Goal: Information Seeking & Learning: Learn about a topic

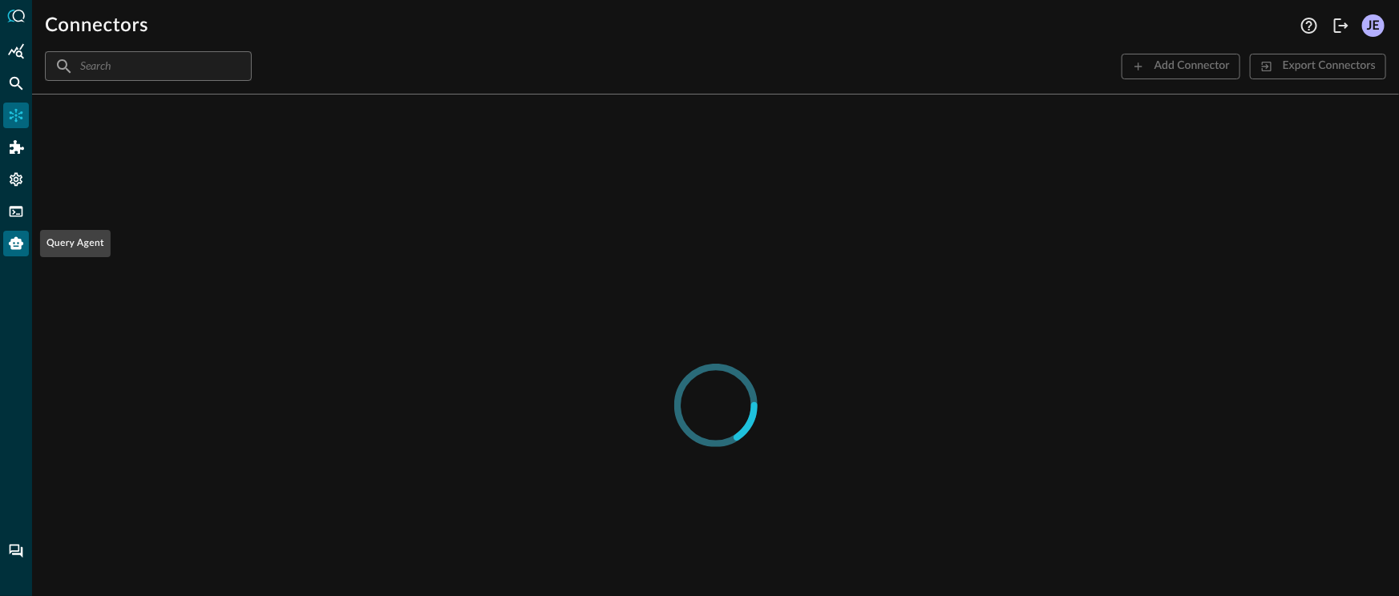
click at [22, 243] on icon "Query Agent" at bounding box center [16, 243] width 14 height 13
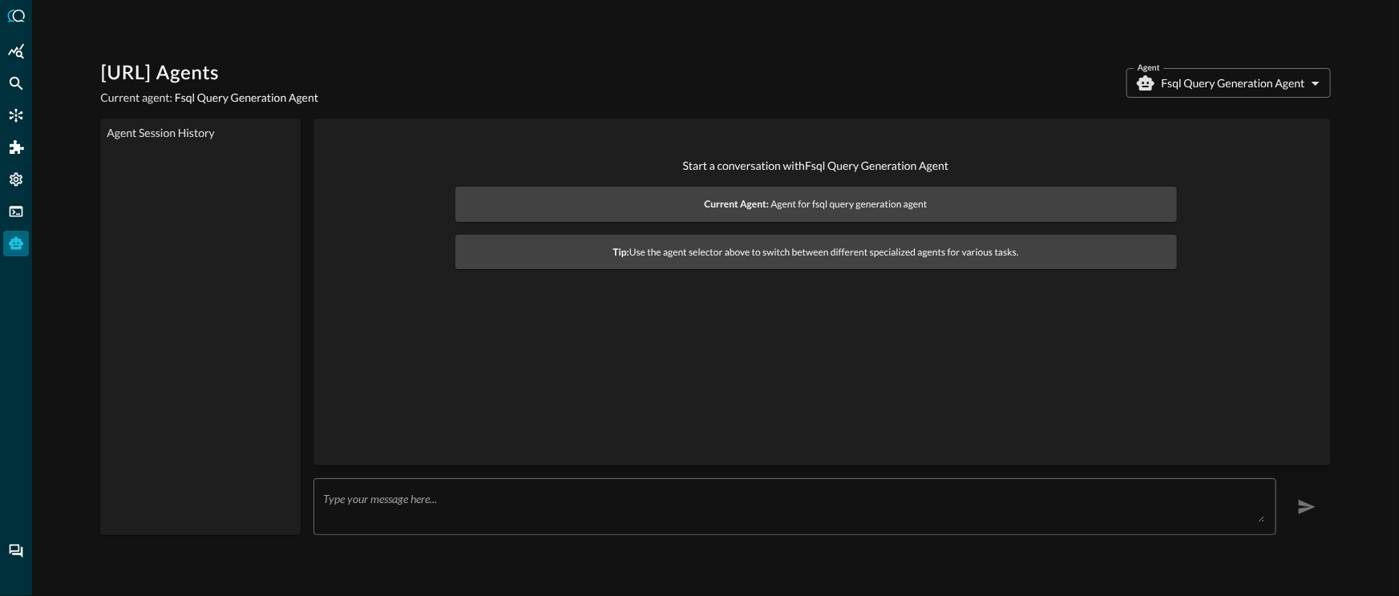
click at [1208, 91] on body "[URL] Agents Current agent: Fsql Query Generation Agent Agent Fsql Query Genera…" at bounding box center [699, 298] width 1399 height 596
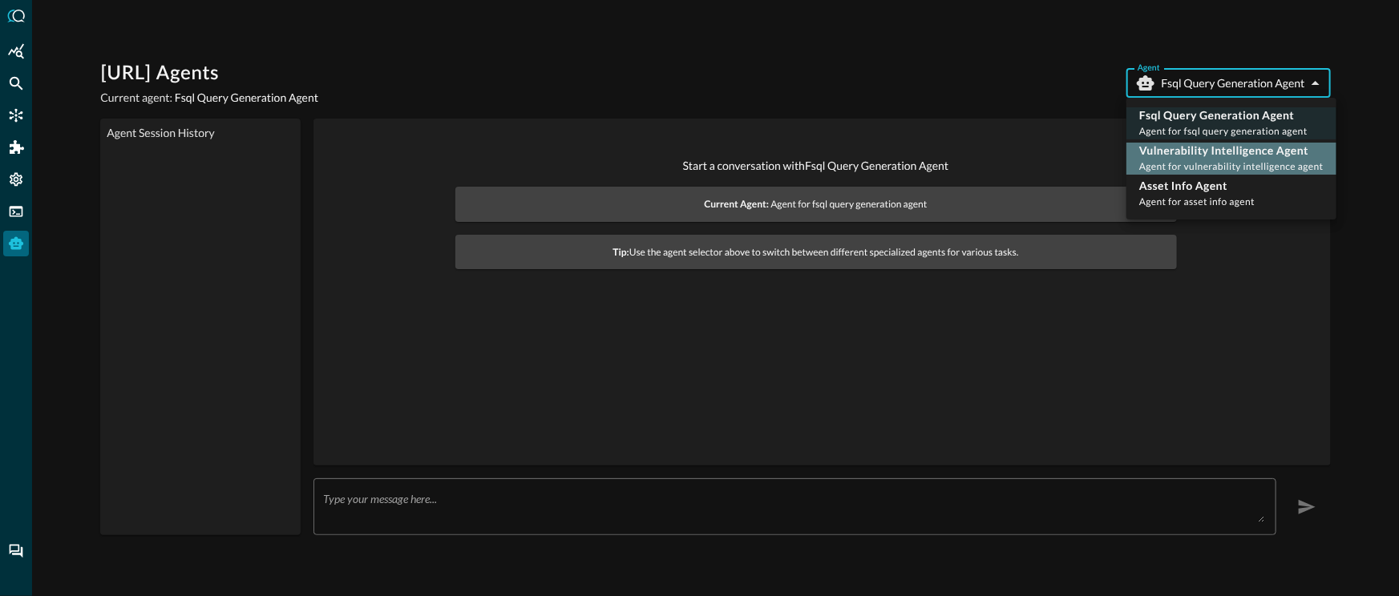
click at [1206, 163] on span "Agent for vulnerability intelligence agent" at bounding box center [1231, 166] width 184 height 12
type input "vulnerability_intelligence_agent"
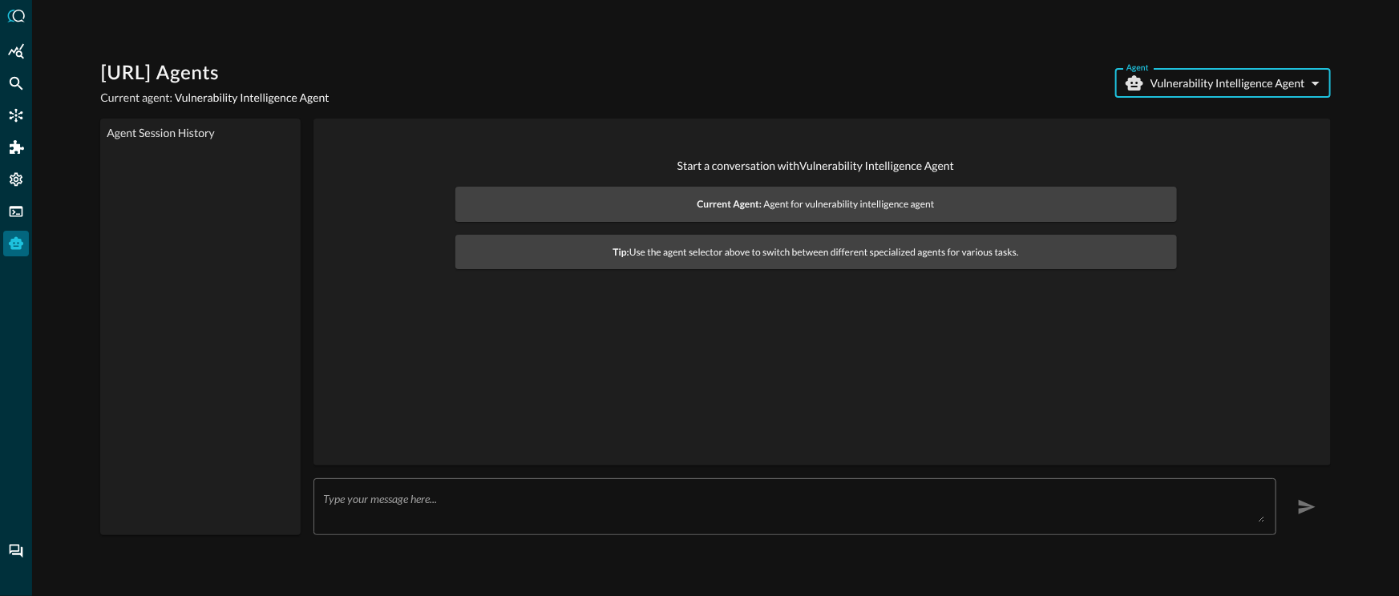
click at [782, 500] on textarea at bounding box center [794, 507] width 942 height 30
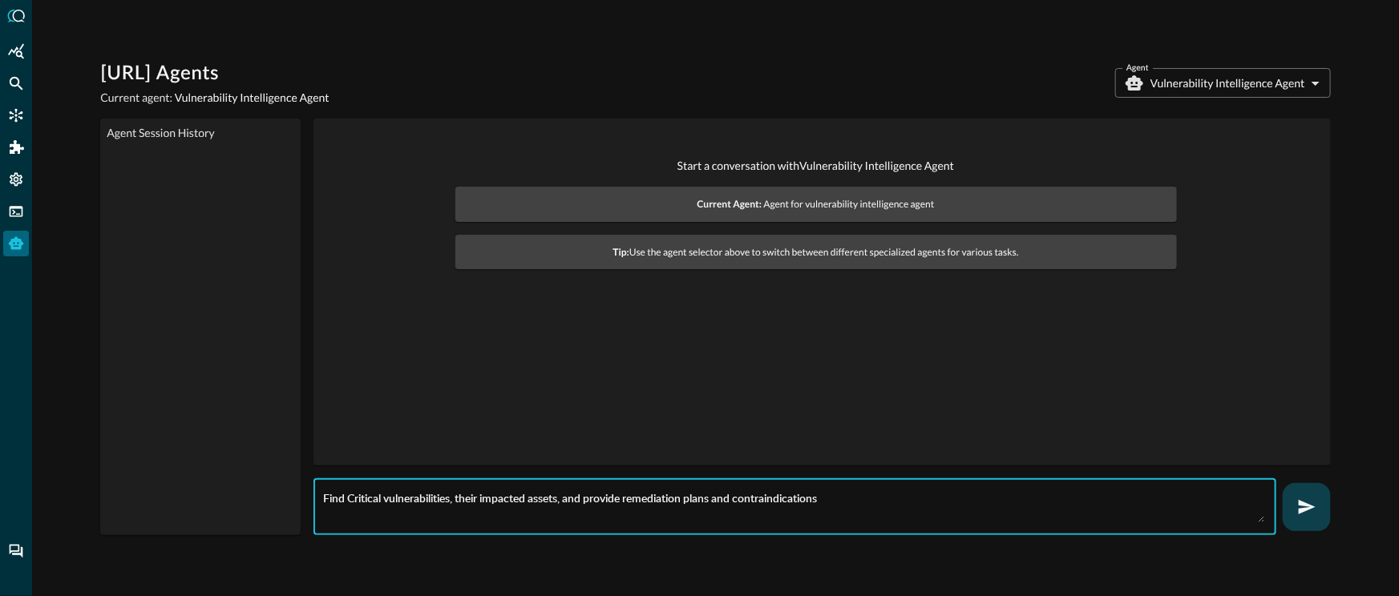
type textarea "Find Critical vulnerabilities, their impacted assets, and provide remediation p…"
click at [1315, 498] on icon "button" at bounding box center [1306, 507] width 19 height 19
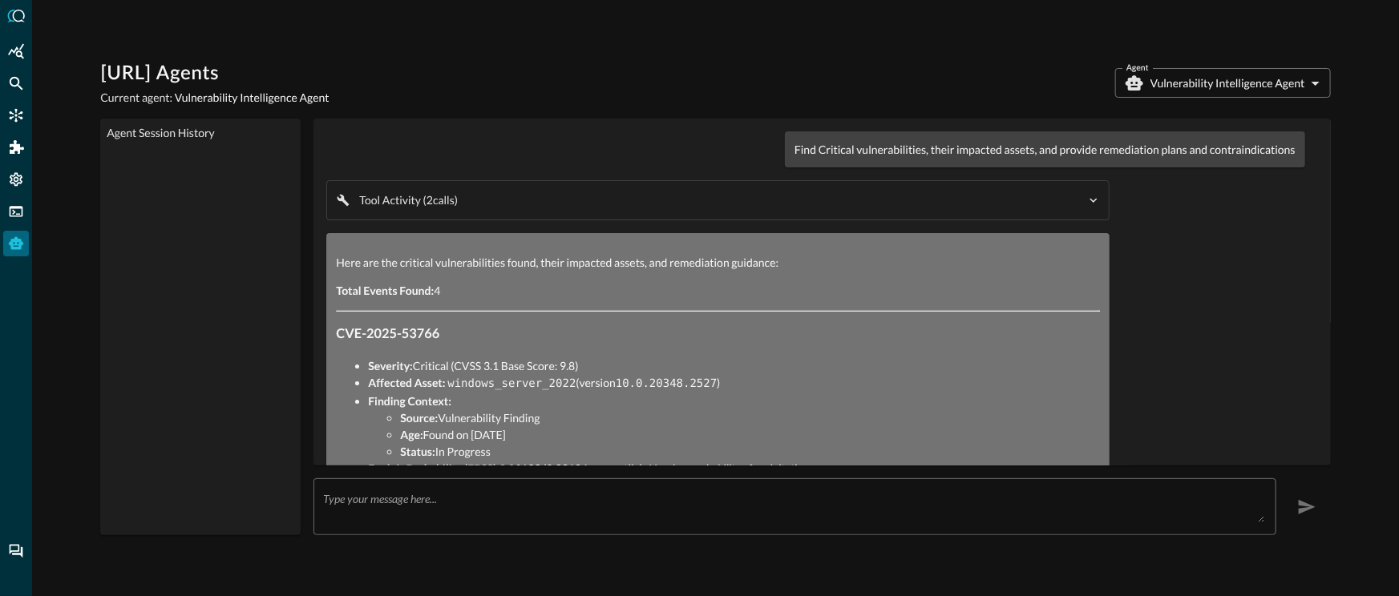
click at [743, 212] on div "Tool Activity ( 2 call s ) get_vulnerabilities_by_severity completed {'severiti…" at bounding box center [717, 200] width 781 height 38
click at [1041, 209] on div "Tool Activity ( 2 call s ) get_vulnerabilities_by_severity completed {'severiti…" at bounding box center [717, 200] width 781 height 38
click at [1086, 200] on icon "button" at bounding box center [1093, 200] width 14 height 14
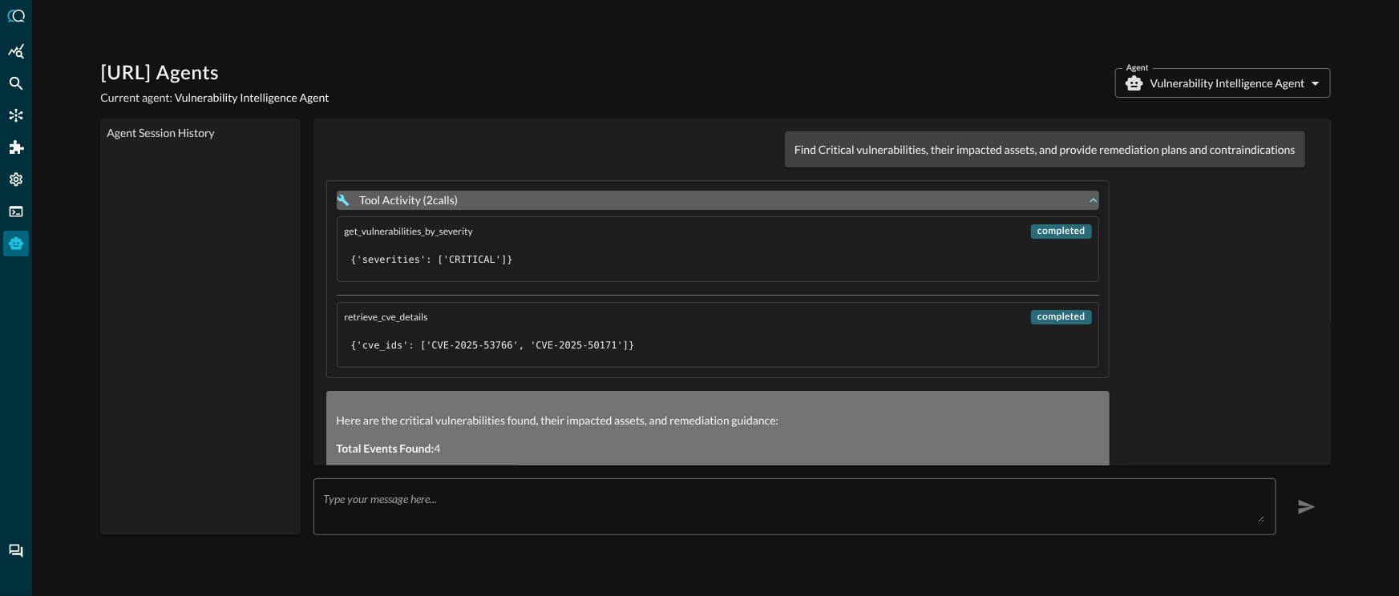
click at [1089, 200] on icon "button" at bounding box center [1092, 200] width 7 height 5
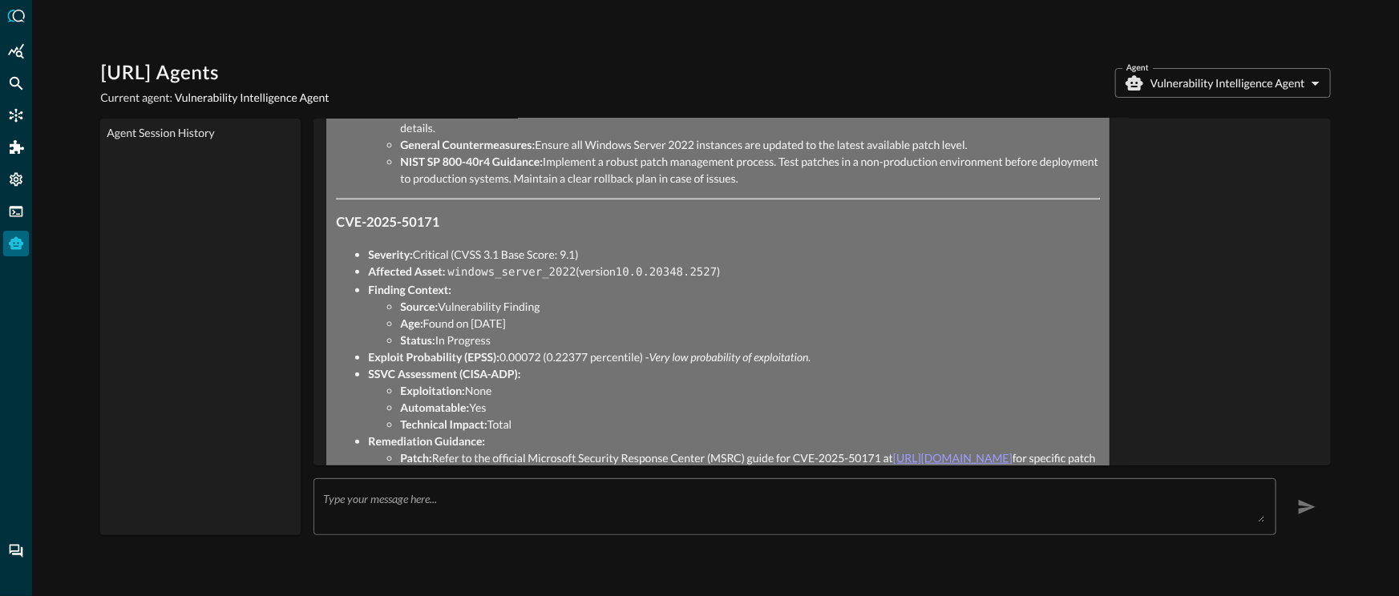
scroll to position [826, 0]
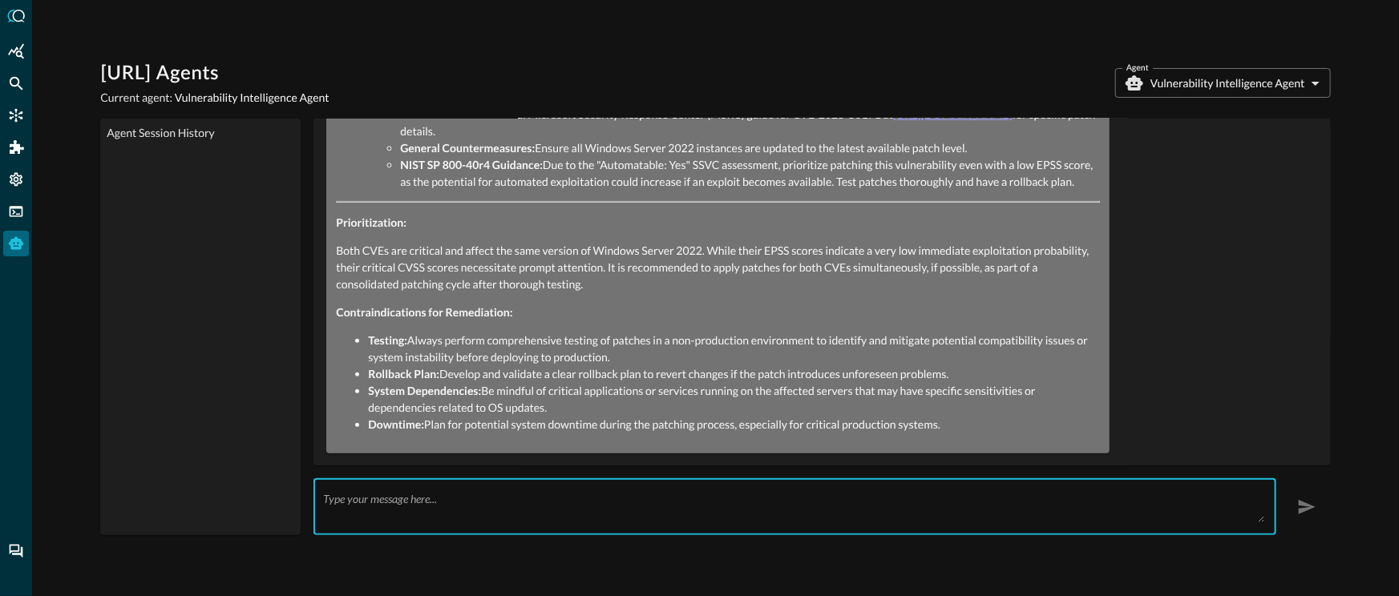
click at [709, 504] on textarea at bounding box center [794, 507] width 942 height 30
type textarea "What are the impacted hosts?"
click at [1306, 500] on icon "button" at bounding box center [1306, 507] width 17 height 14
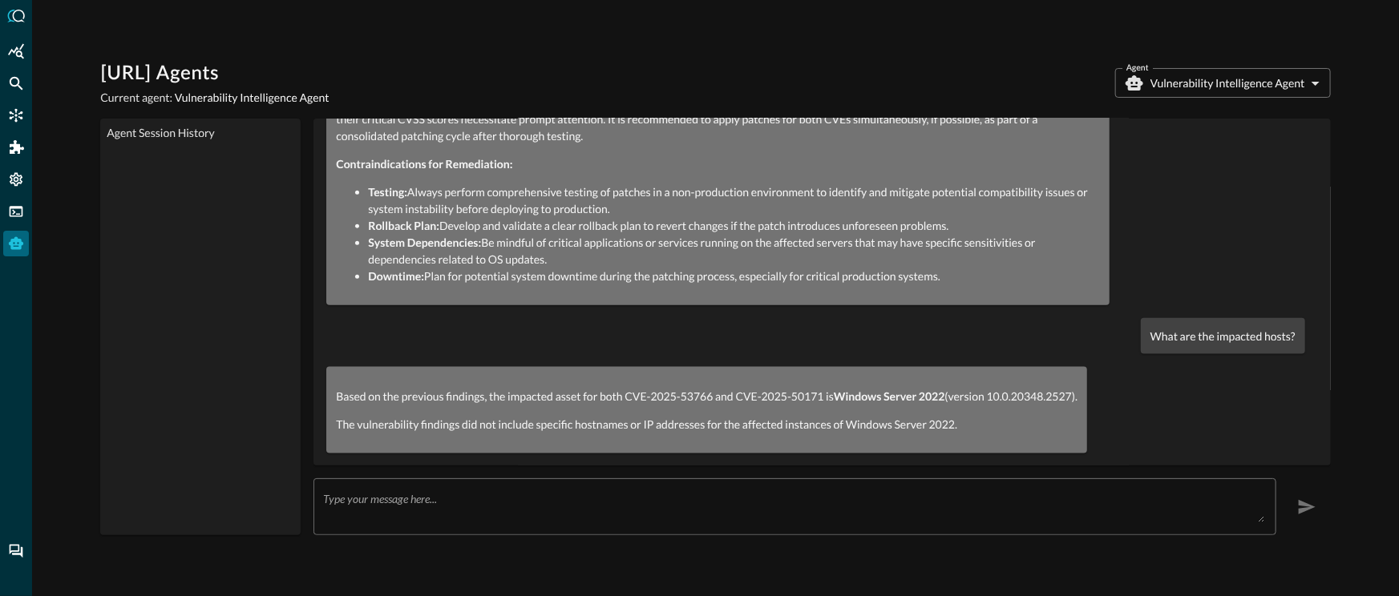
scroll to position [974, 0]
click at [25, 90] on div "Federated Search" at bounding box center [16, 84] width 26 height 26
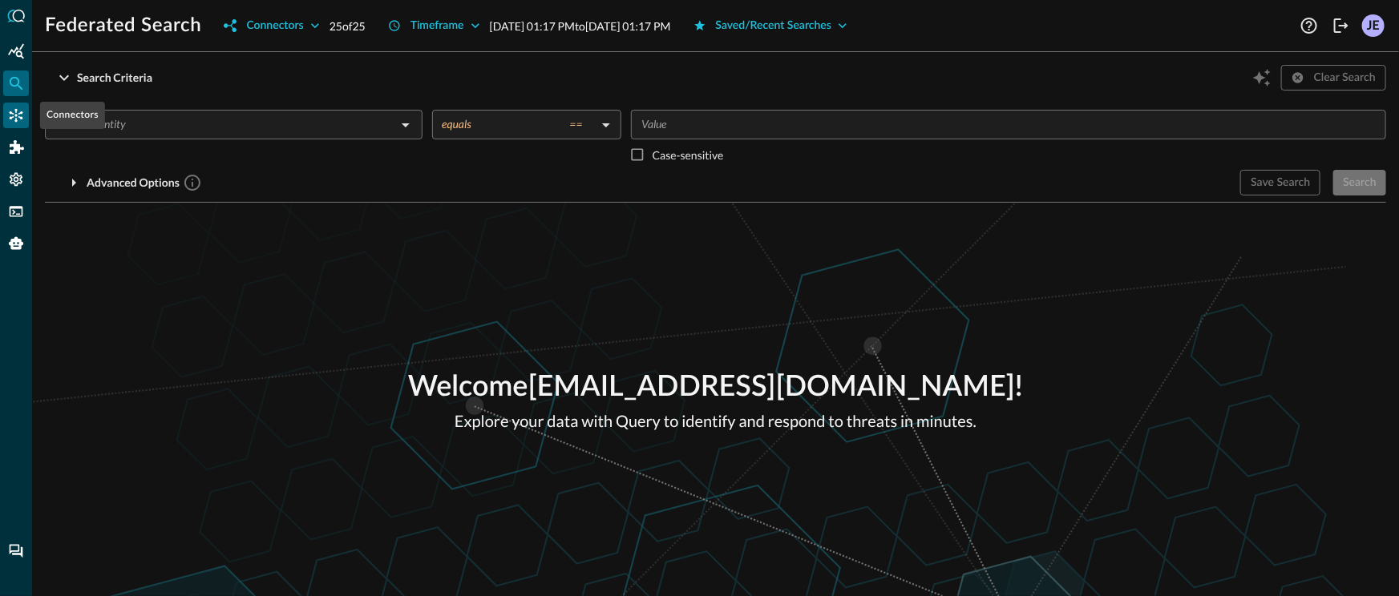
click at [21, 115] on icon "Connectors" at bounding box center [16, 115] width 16 height 16
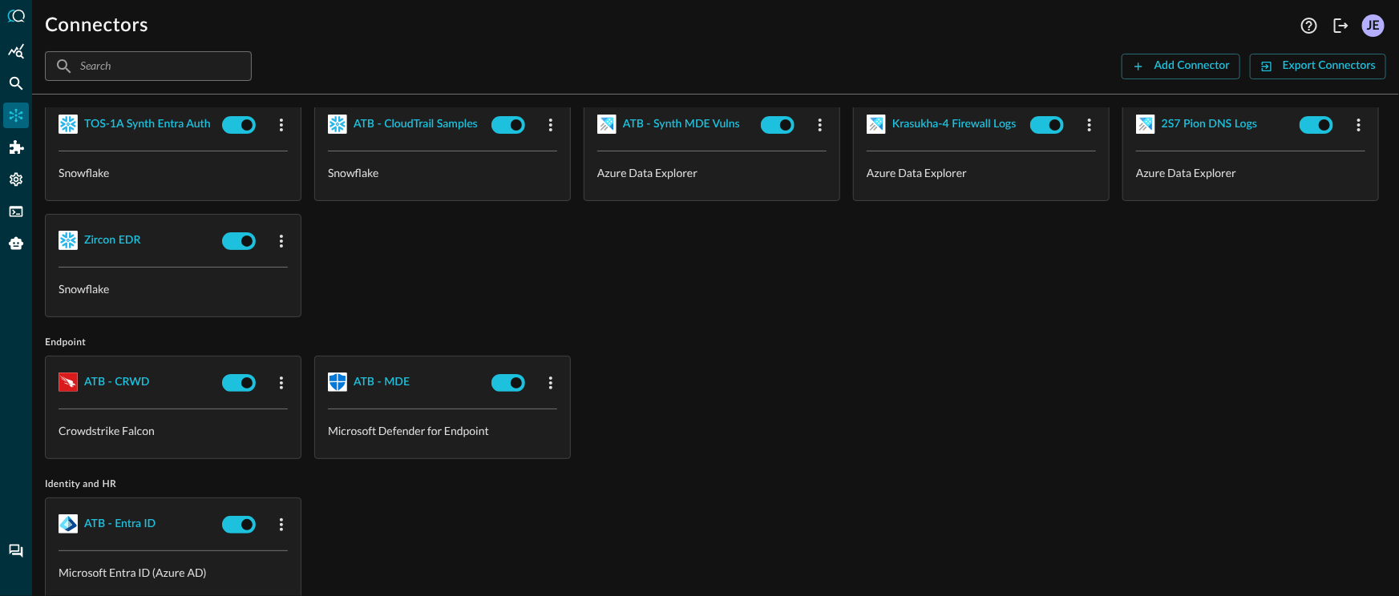
scroll to position [447, 0]
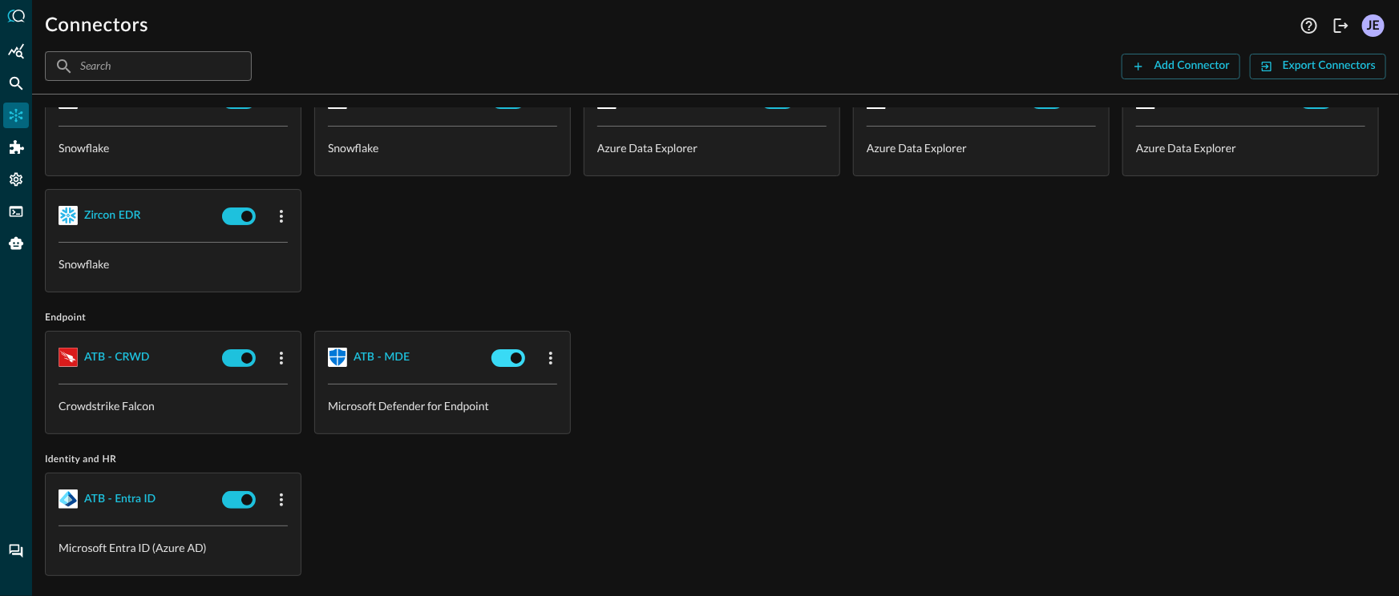
click at [506, 356] on input "checkbox" at bounding box center [515, 358] width 89 height 30
checkbox input "false"
click at [652, 411] on div "ATB - CRWD Crowdstrike Falcon ATB - MDE Microsoft Defender for Endpoint" at bounding box center [715, 382] width 1341 height 103
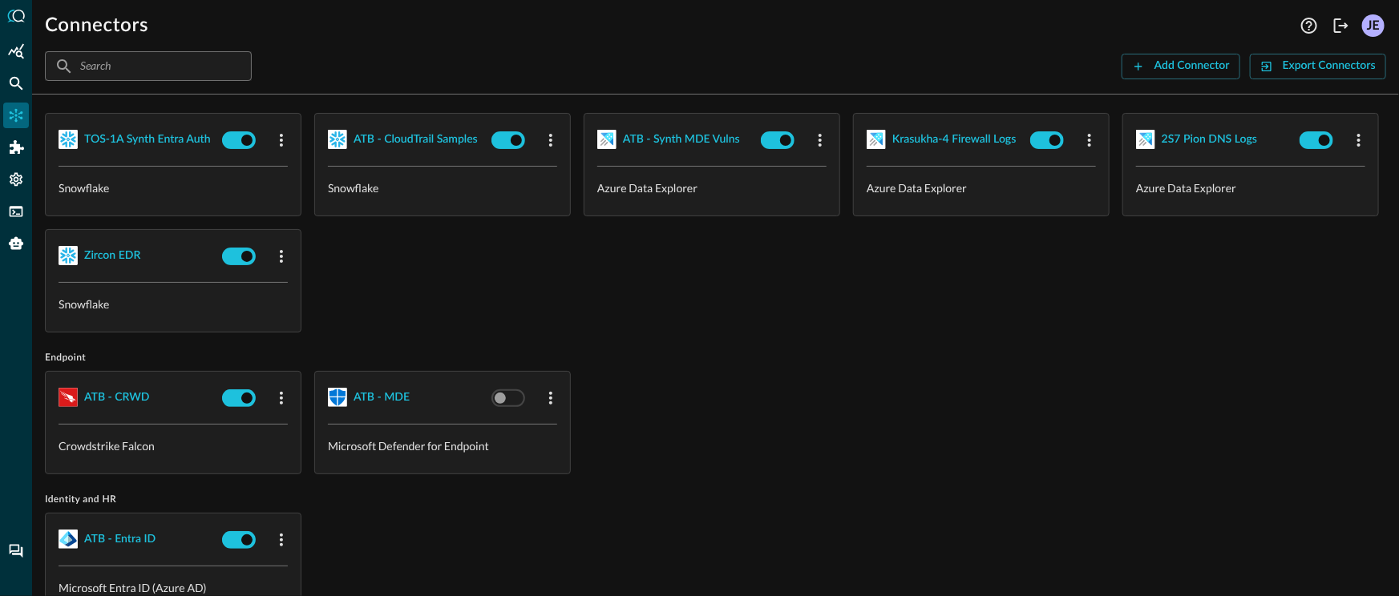
scroll to position [0, 0]
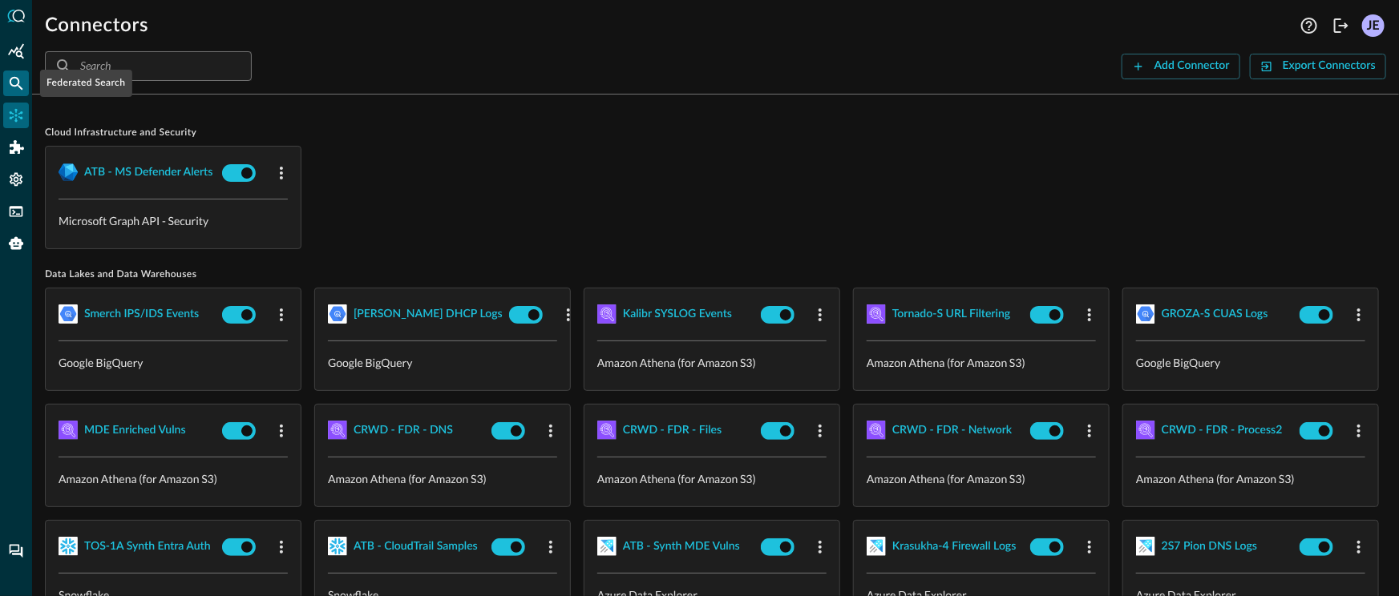
click at [13, 84] on icon "Federated Search" at bounding box center [16, 83] width 16 height 16
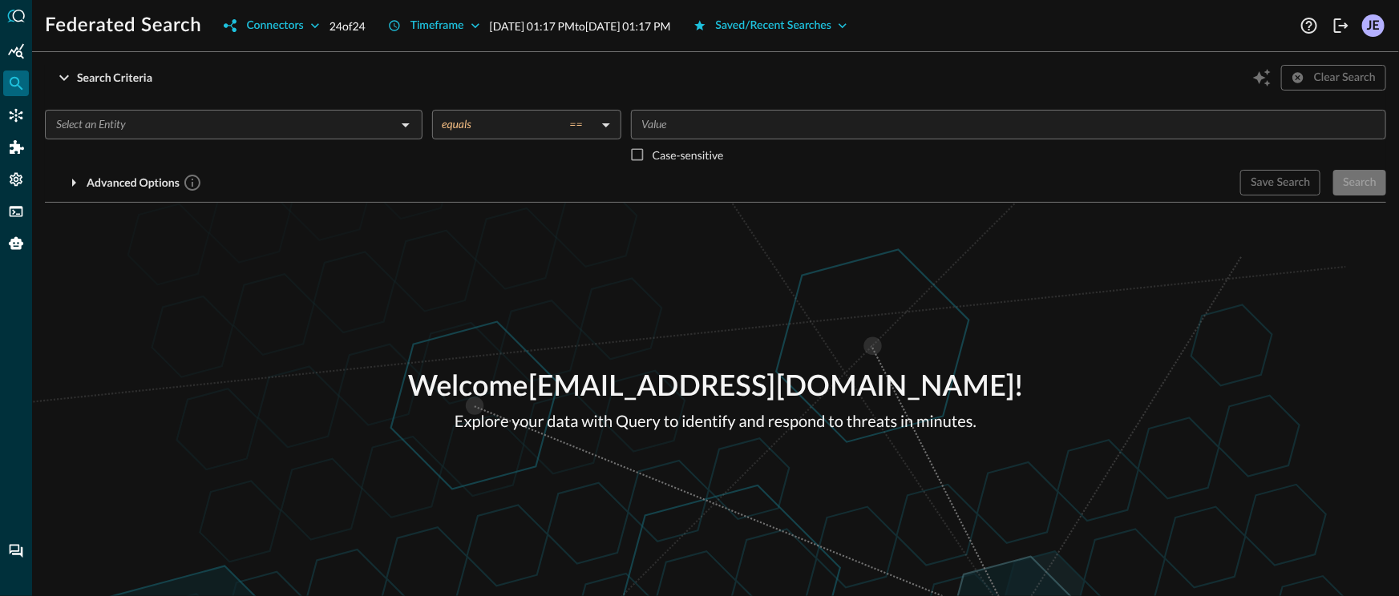
click at [204, 135] on div "​" at bounding box center [234, 125] width 378 height 30
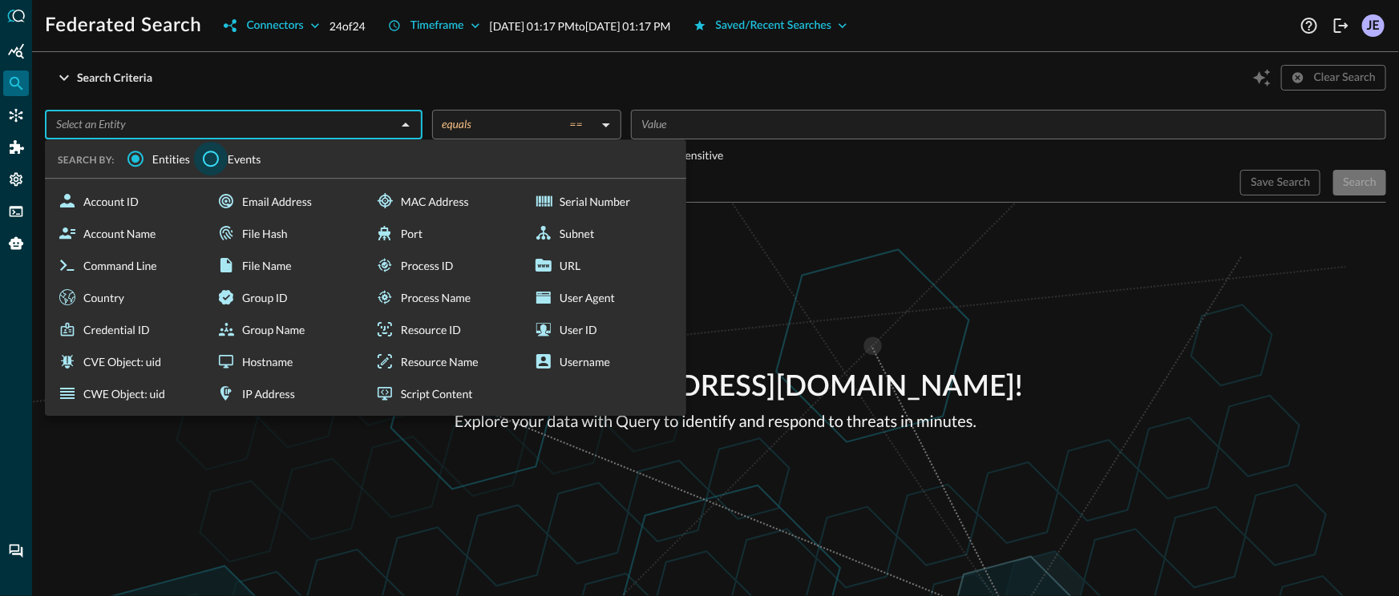
click at [221, 167] on input "Events" at bounding box center [211, 159] width 34 height 34
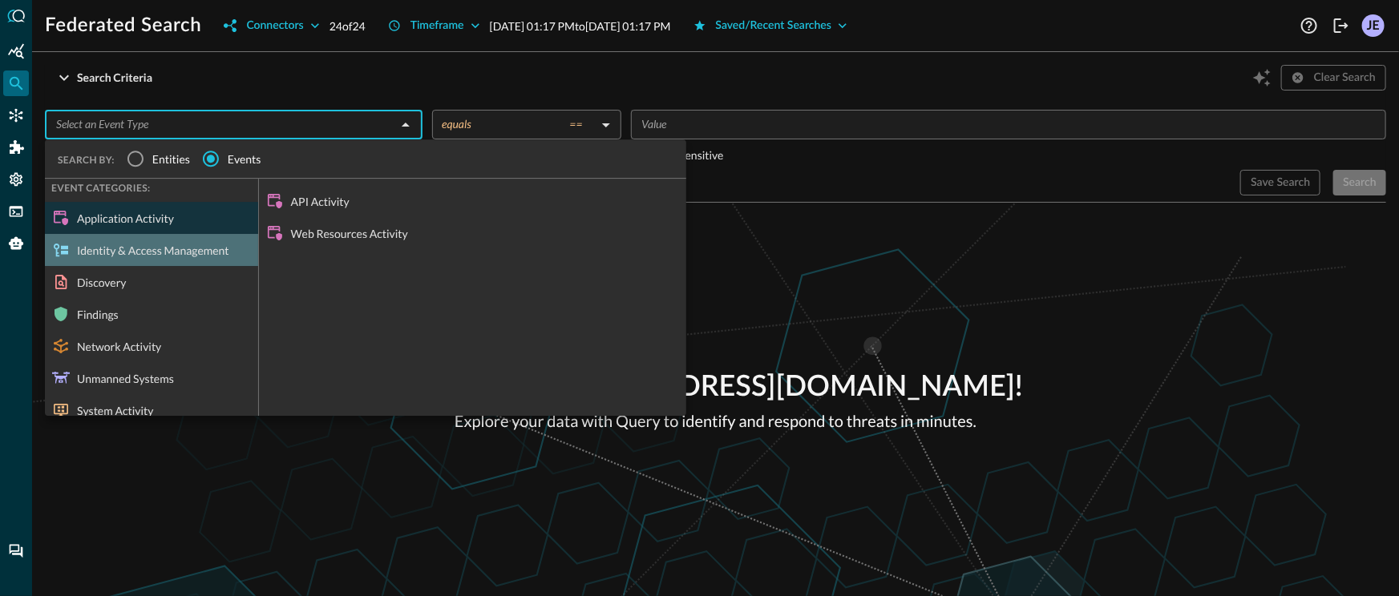
click at [156, 239] on div "Identity & Access Management" at bounding box center [151, 250] width 213 height 32
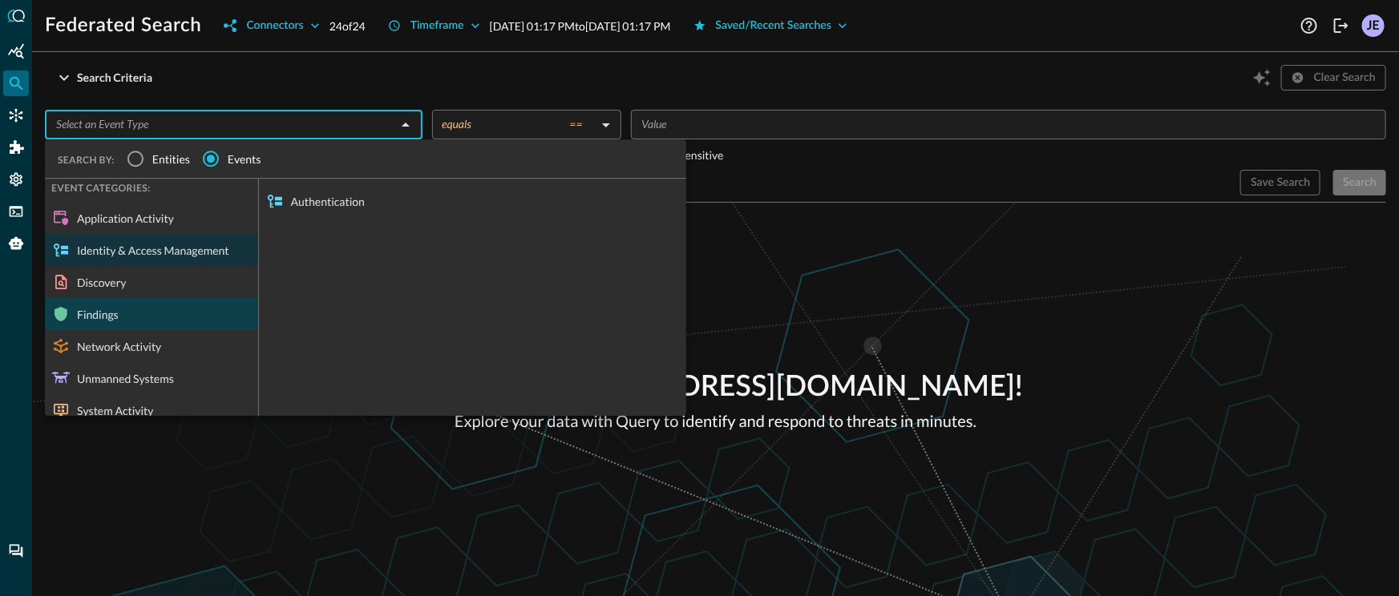
click at [188, 323] on div "Findings" at bounding box center [151, 314] width 213 height 32
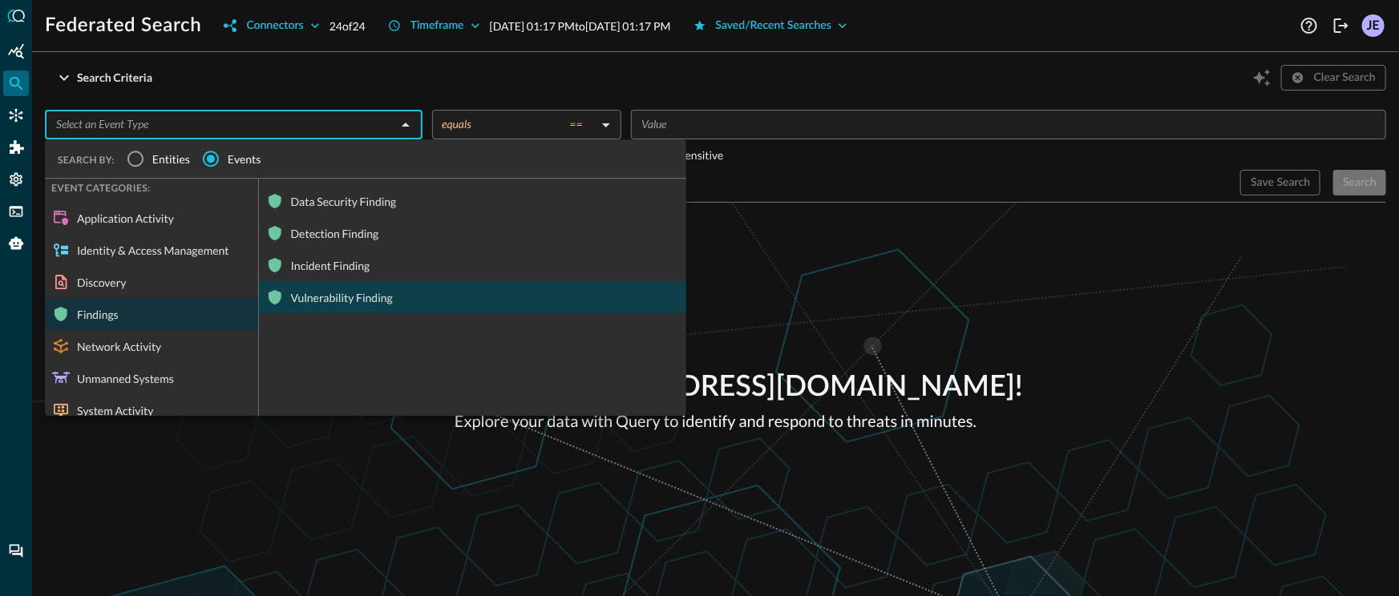
click at [357, 303] on div "Vulnerability Finding" at bounding box center [472, 297] width 427 height 32
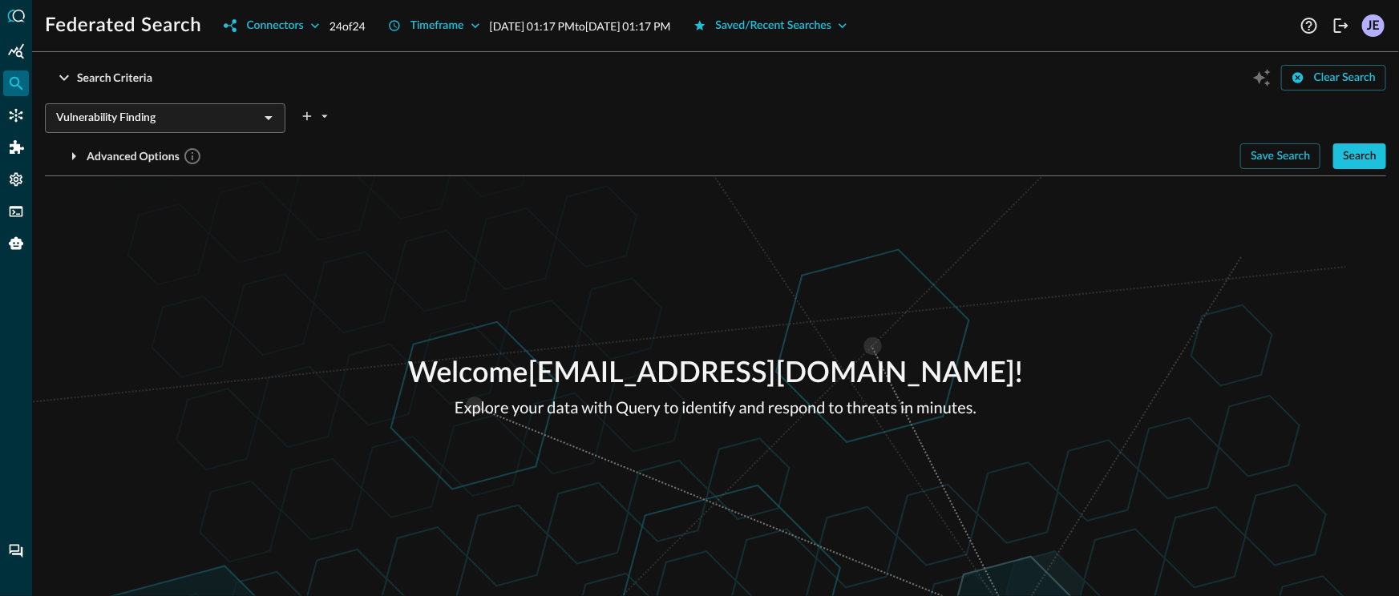
drag, startPoint x: 1346, startPoint y: 155, endPoint x: 1297, endPoint y: 168, distance: 50.4
click at [1347, 155] on div "Search" at bounding box center [1360, 157] width 34 height 20
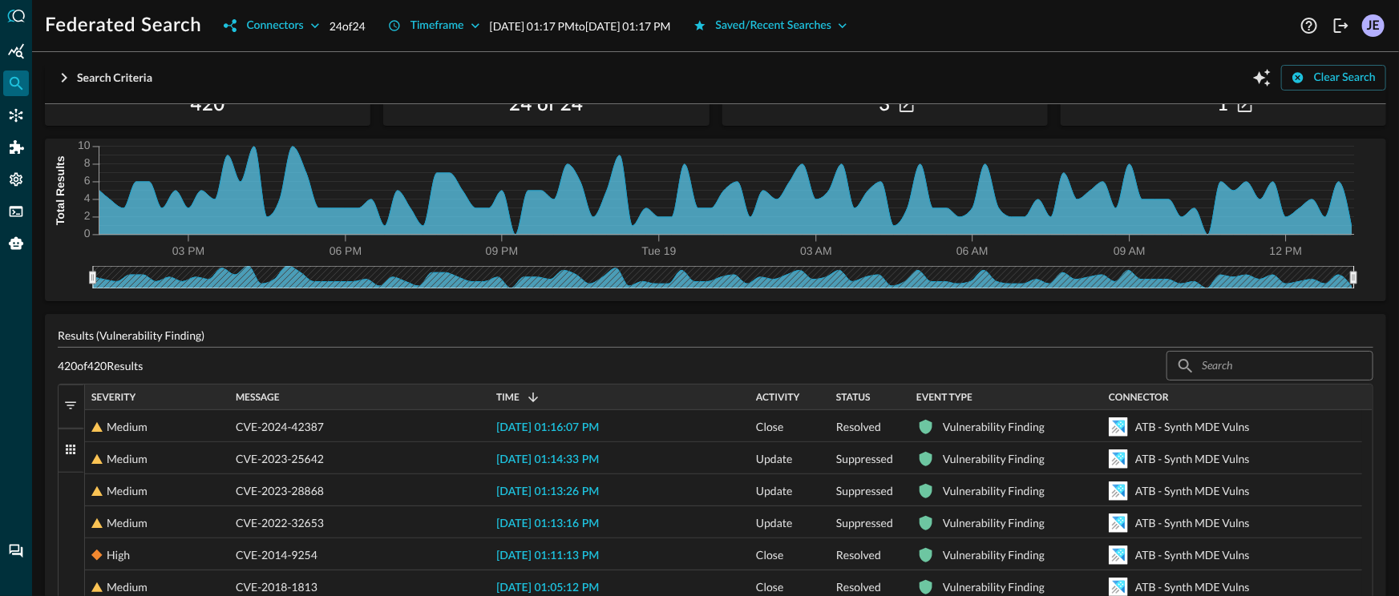
scroll to position [116, 0]
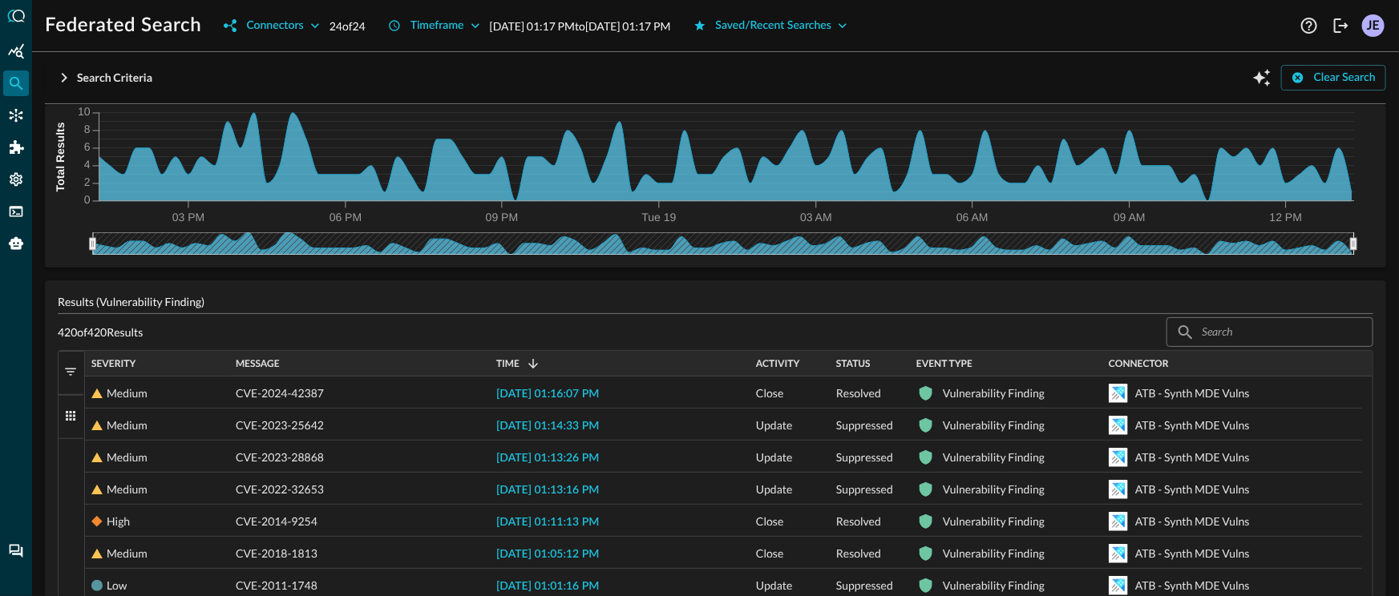
click at [136, 356] on div "Severity" at bounding box center [156, 364] width 131 height 18
click at [139, 360] on span at bounding box center [145, 364] width 21 height 14
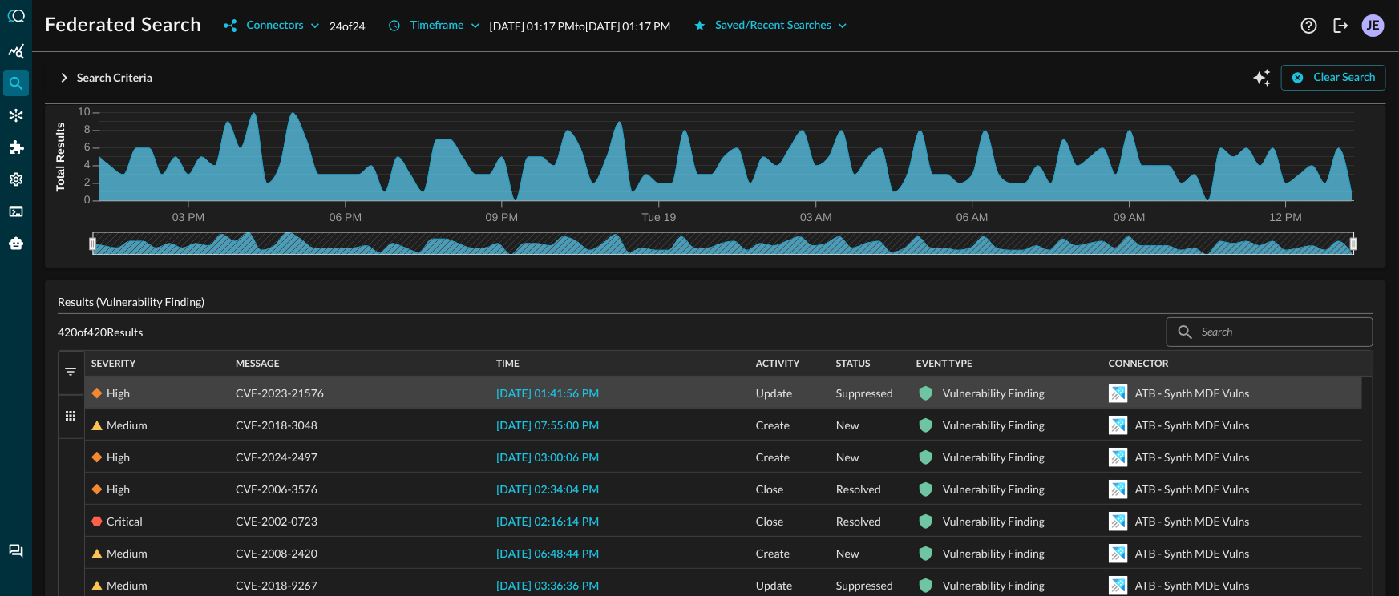
scroll to position [237, 0]
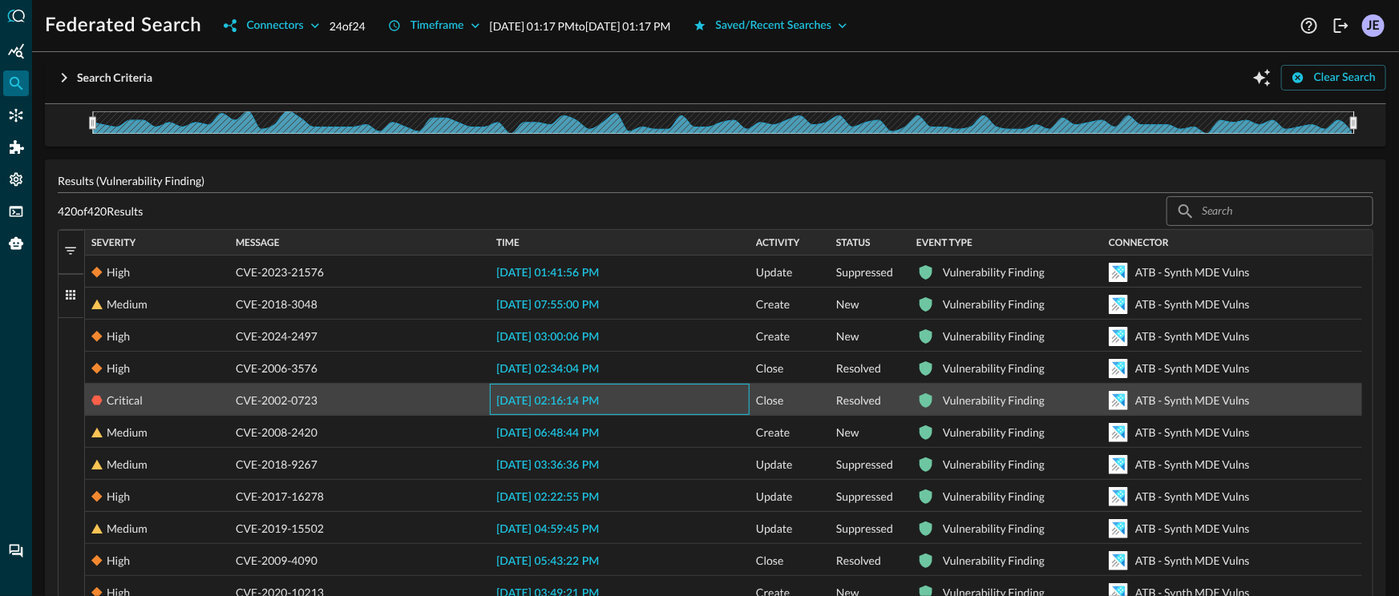
click at [547, 402] on span "[DATE] 02:16:14 PM" at bounding box center [547, 401] width 103 height 11
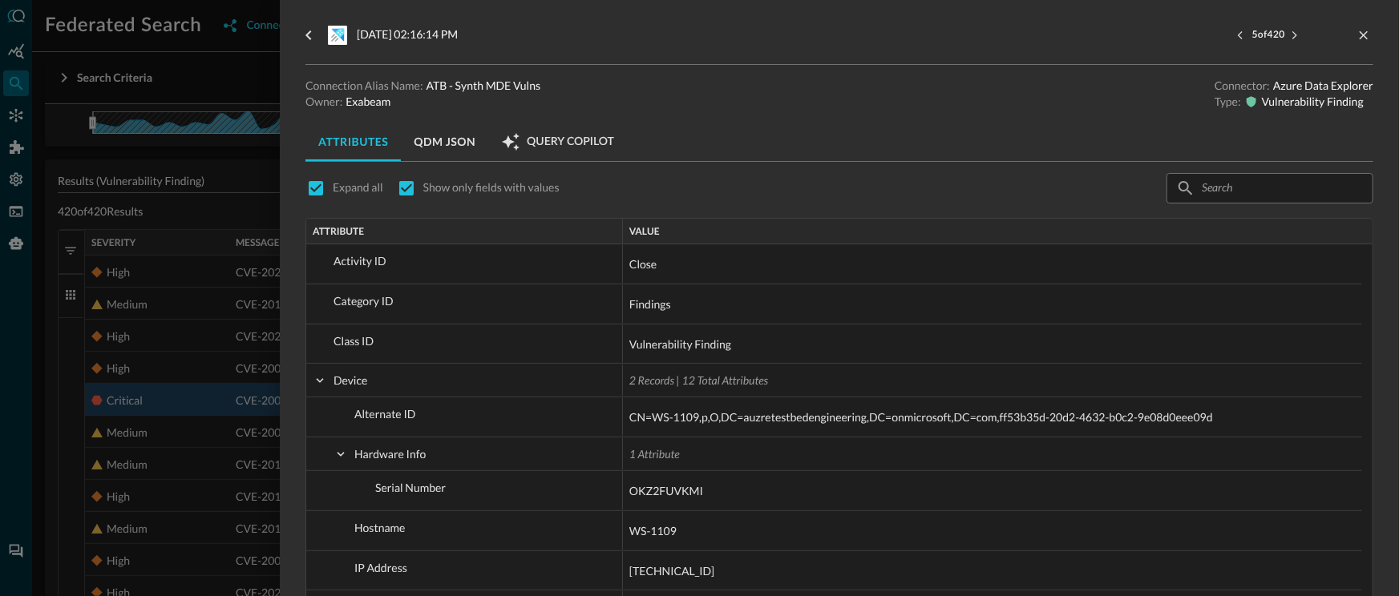
click at [200, 323] on div at bounding box center [699, 298] width 1399 height 596
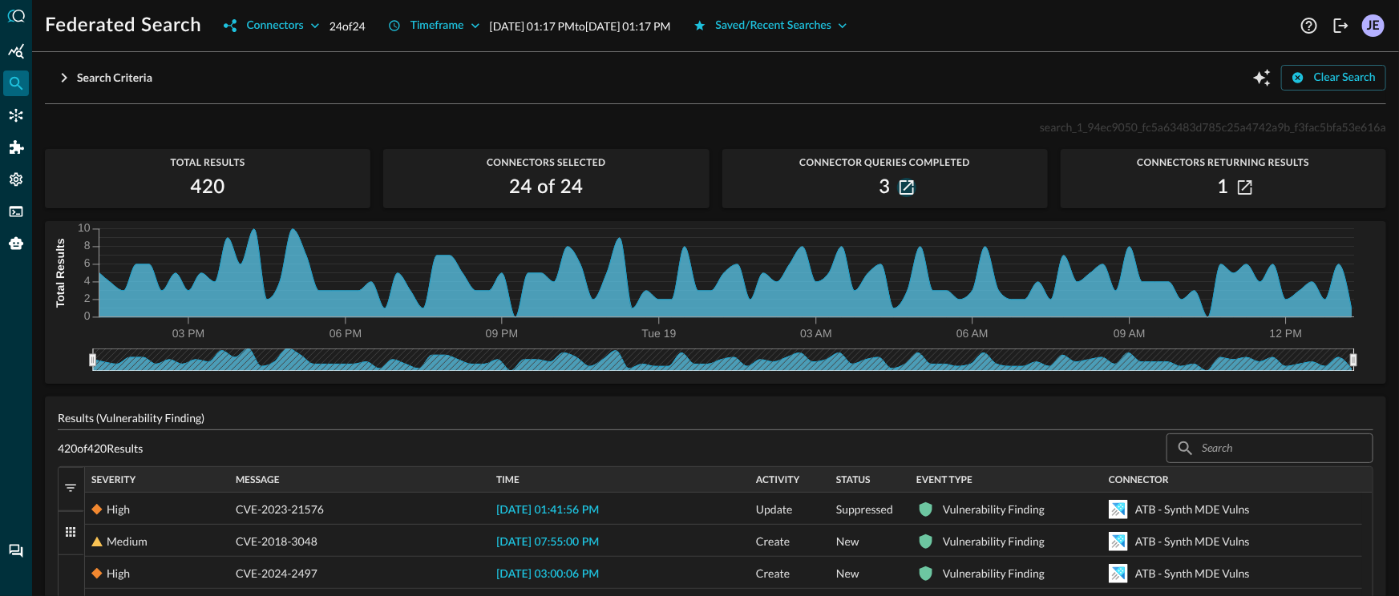
click at [909, 188] on button "button" at bounding box center [906, 187] width 19 height 19
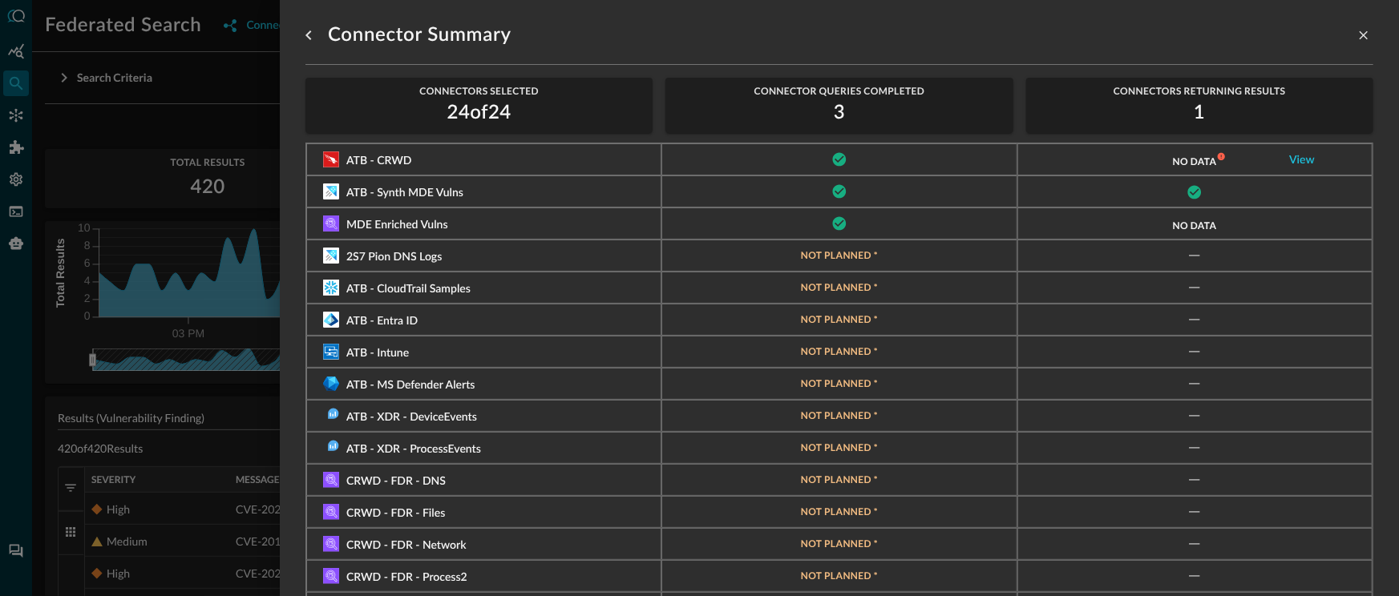
click at [1306, 168] on div "No data View" at bounding box center [1194, 159] width 355 height 32
click at [1302, 165] on link "View" at bounding box center [1302, 160] width 26 height 11
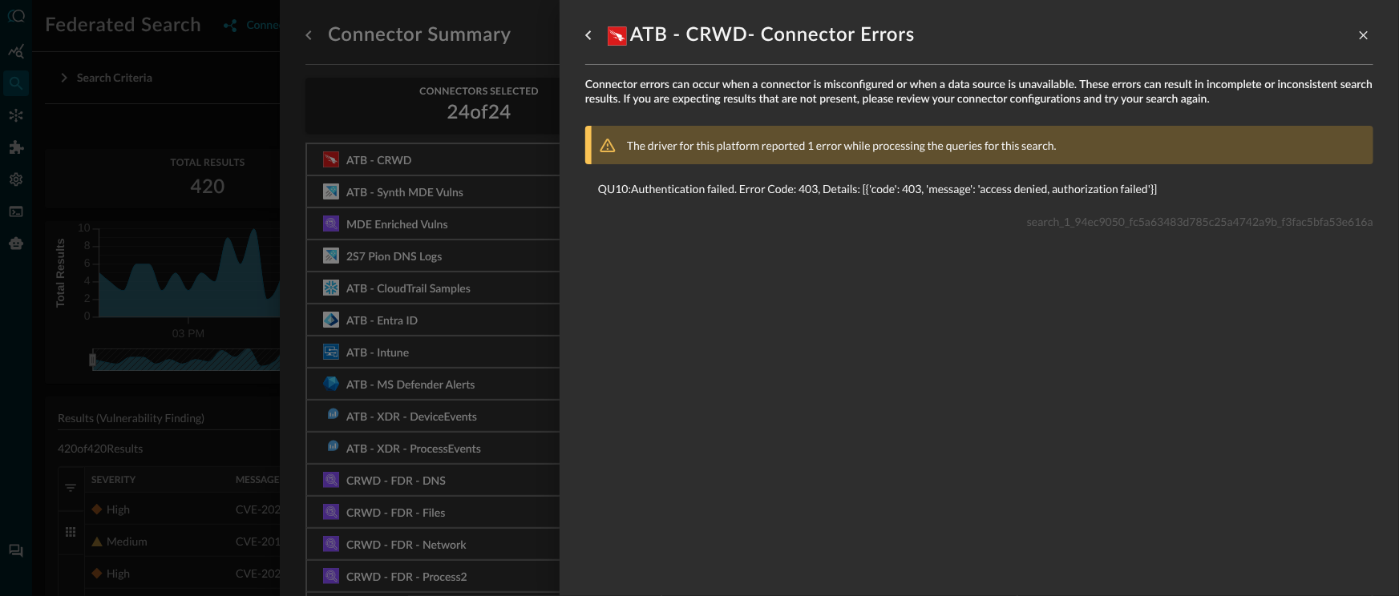
click at [530, 256] on div at bounding box center [699, 298] width 1399 height 596
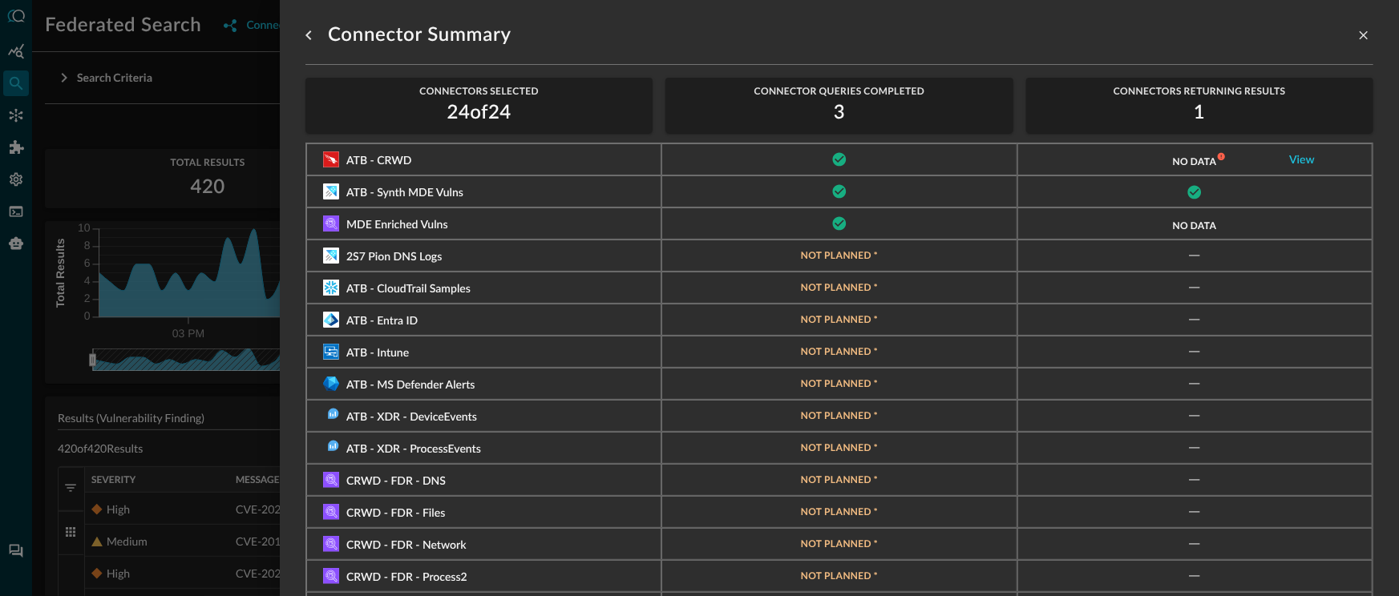
click at [155, 393] on div at bounding box center [699, 298] width 1399 height 596
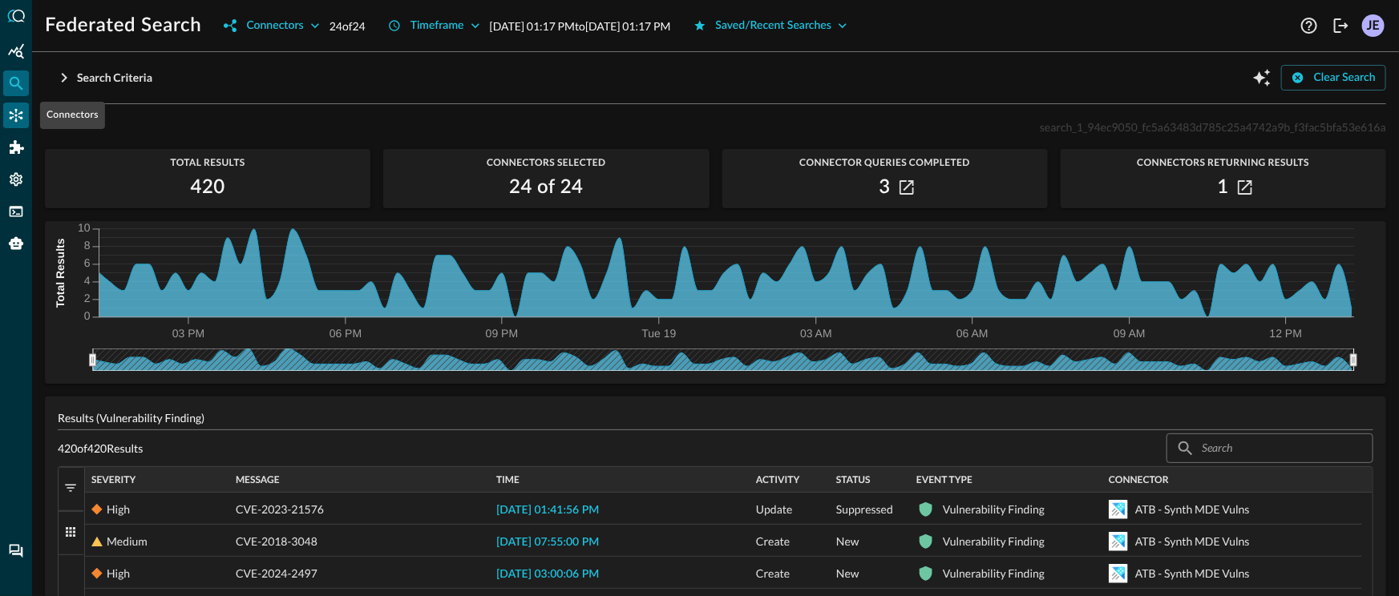
click at [14, 115] on icon "Connectors" at bounding box center [17, 116] width 14 height 14
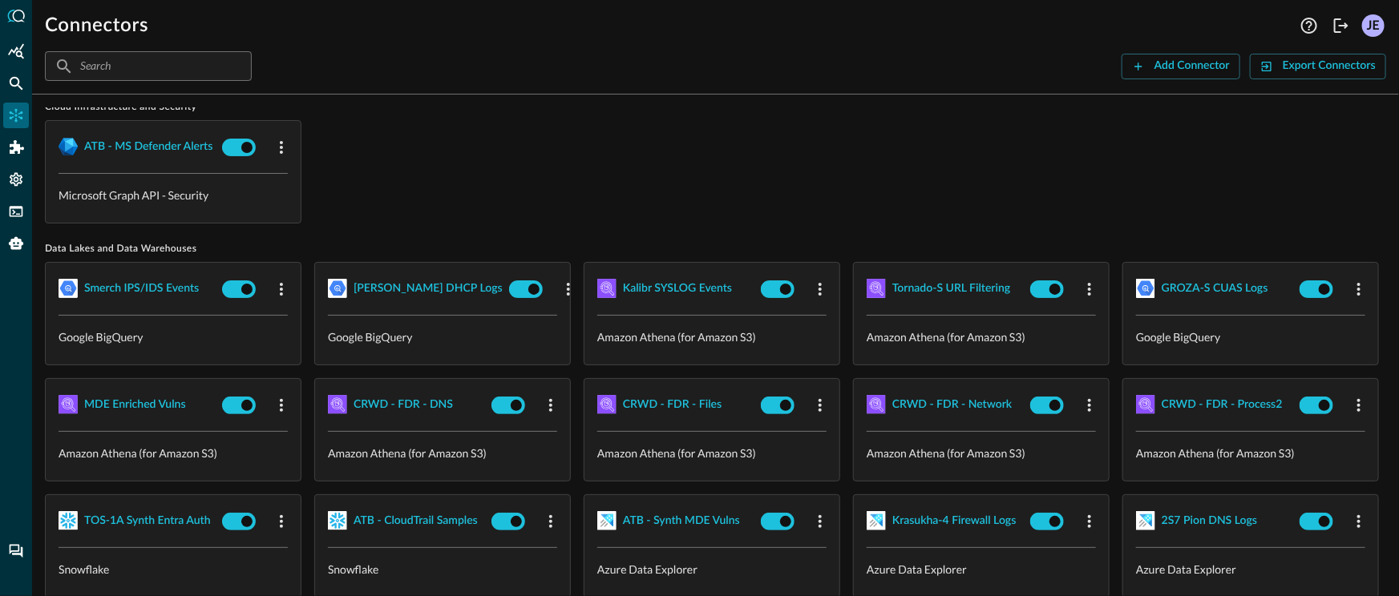
scroll to position [50, 0]
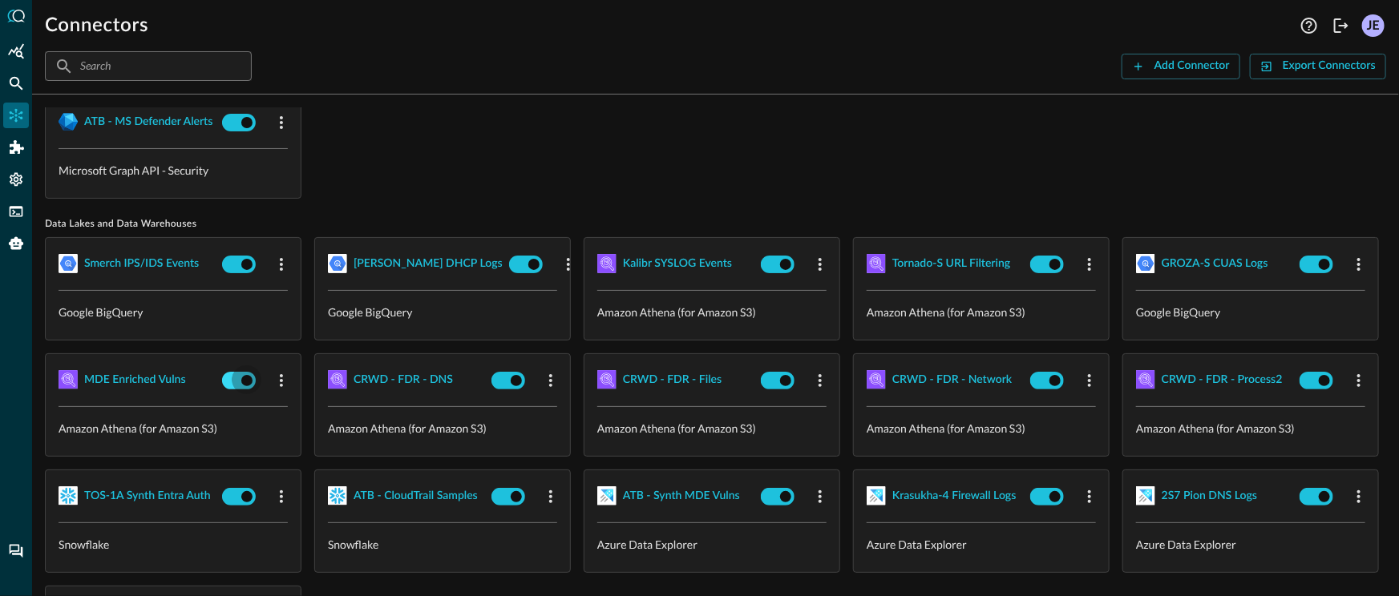
click at [291, 386] on input "checkbox" at bounding box center [246, 381] width 89 height 30
click at [567, 185] on div "ATB - MS Defender Alerts Microsoft Graph API - Security" at bounding box center [715, 146] width 1341 height 103
checkbox input "false"
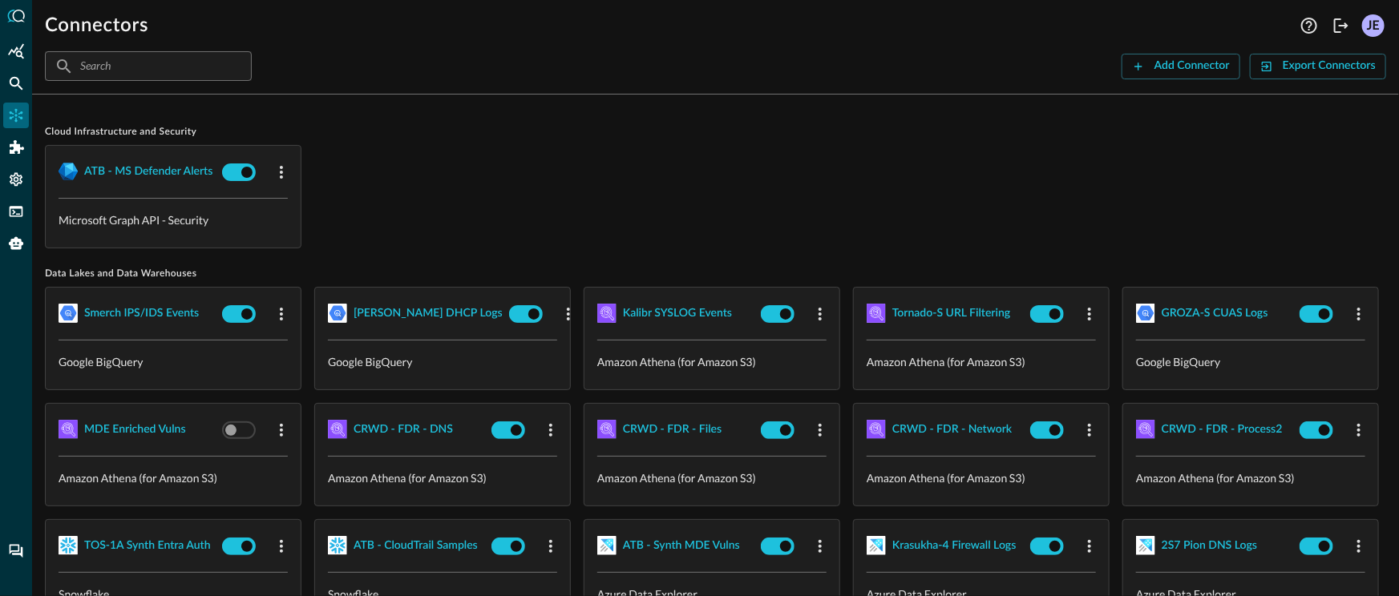
scroll to position [0, 0]
drag, startPoint x: 6, startPoint y: 91, endPoint x: 38, endPoint y: 98, distance: 31.9
click at [6, 91] on div "Federated Search" at bounding box center [16, 84] width 26 height 26
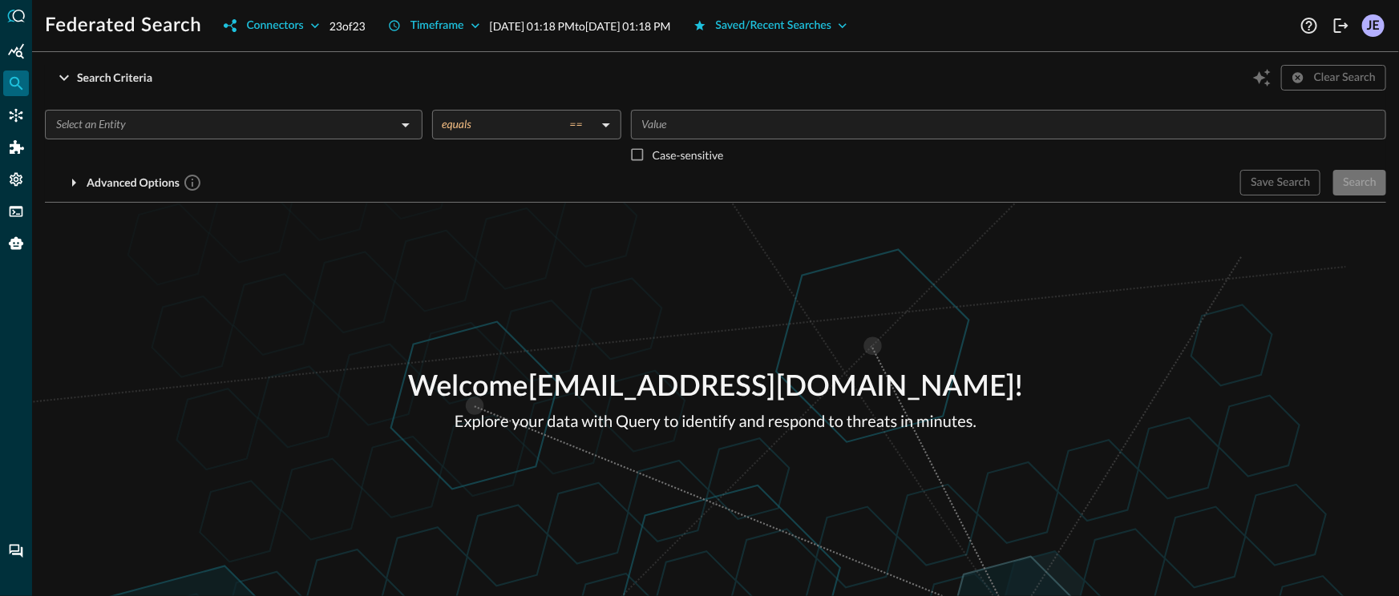
click at [269, 117] on input "text" at bounding box center [220, 125] width 341 height 20
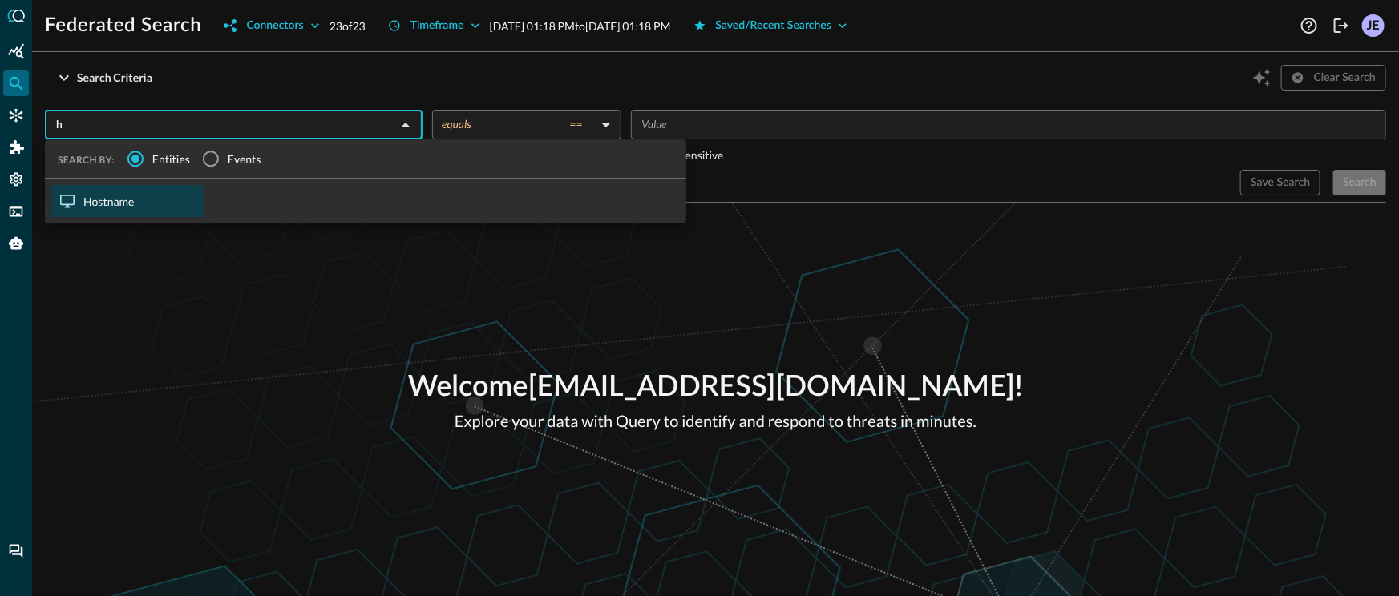
click at [147, 204] on div "Hostname" at bounding box center [127, 201] width 152 height 32
type input "Hostname"
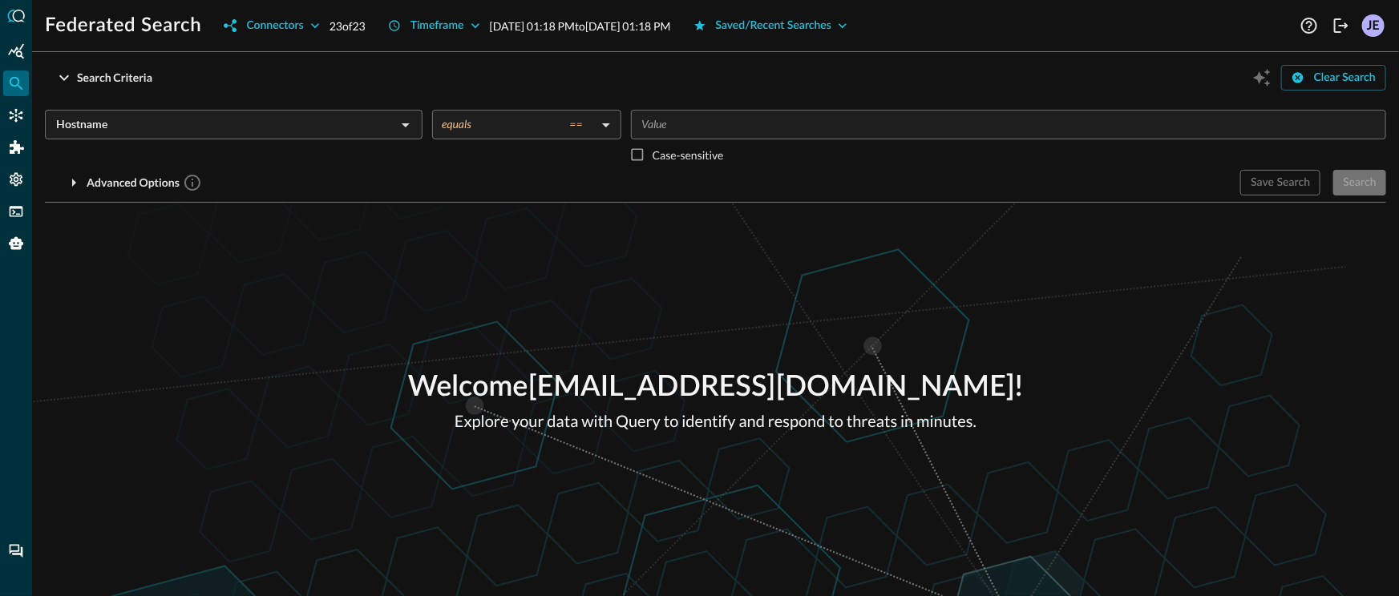
click at [705, 132] on input "Value" at bounding box center [1007, 125] width 743 height 20
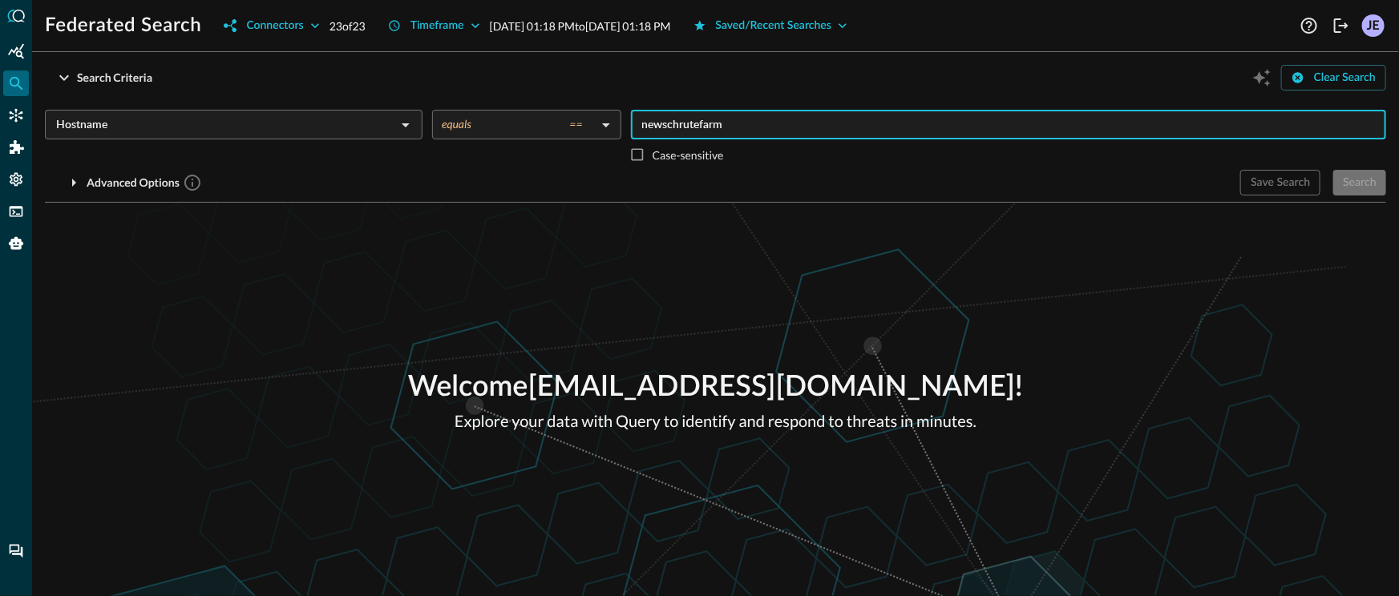
type input "newschrutefarms"
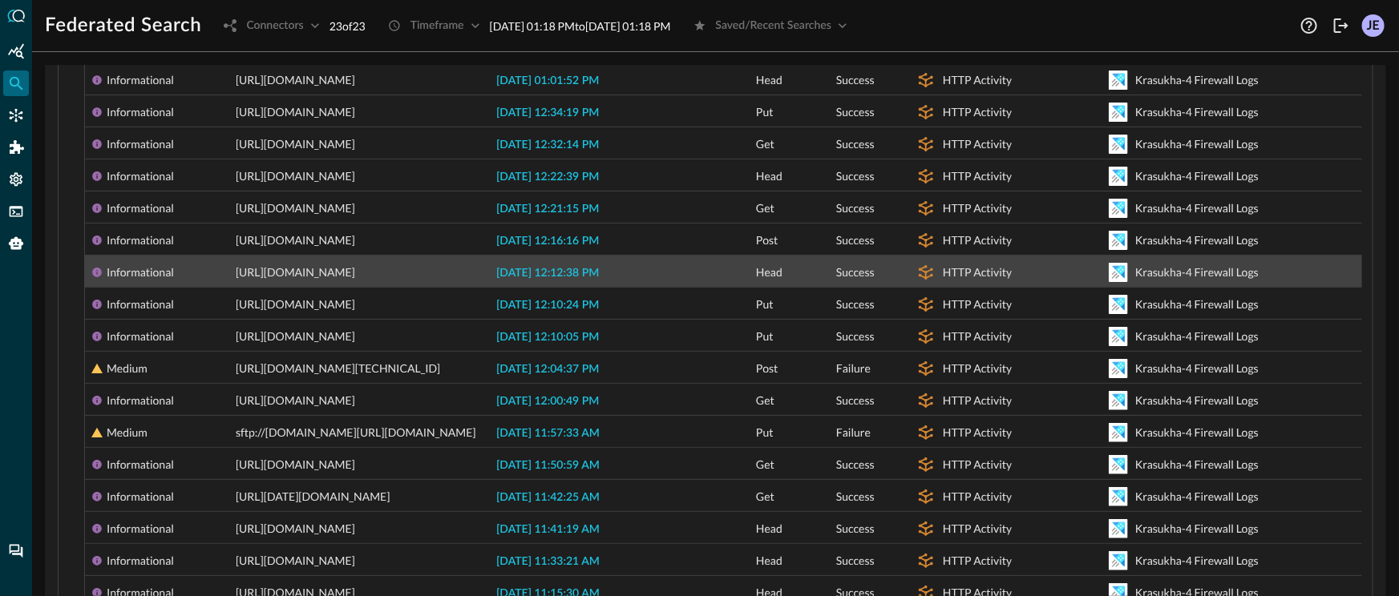
scroll to position [119, 0]
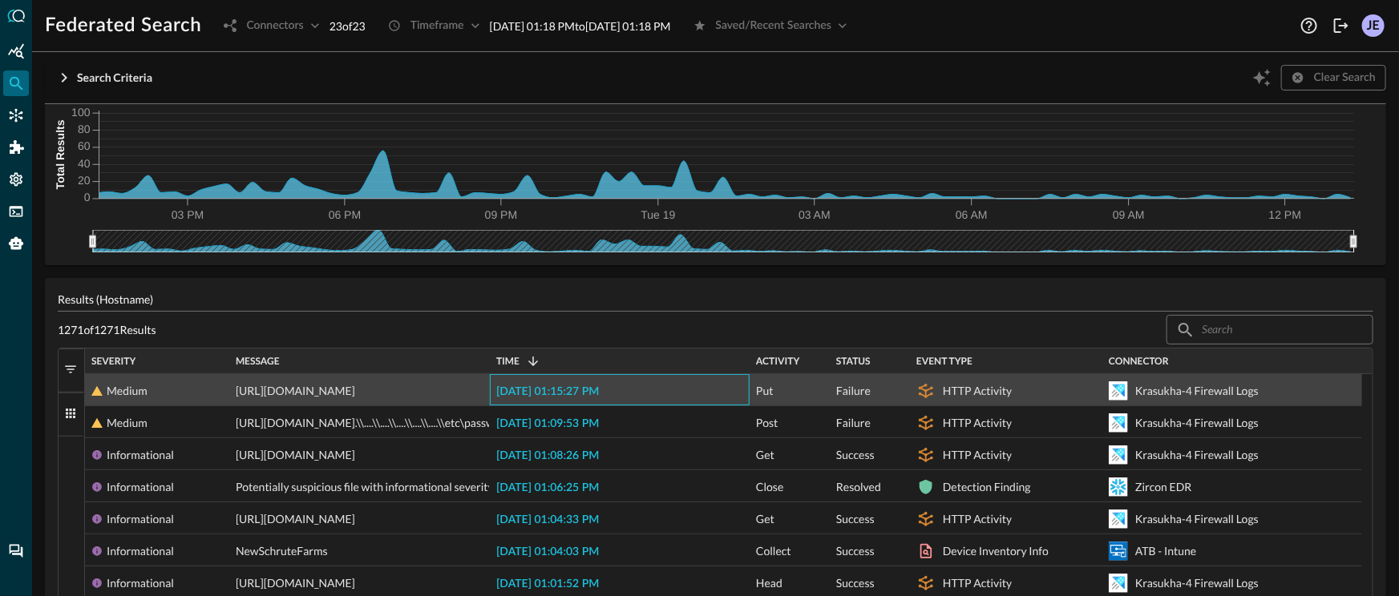
click at [551, 395] on span "[DATE] 01:15:27 PM" at bounding box center [547, 391] width 103 height 11
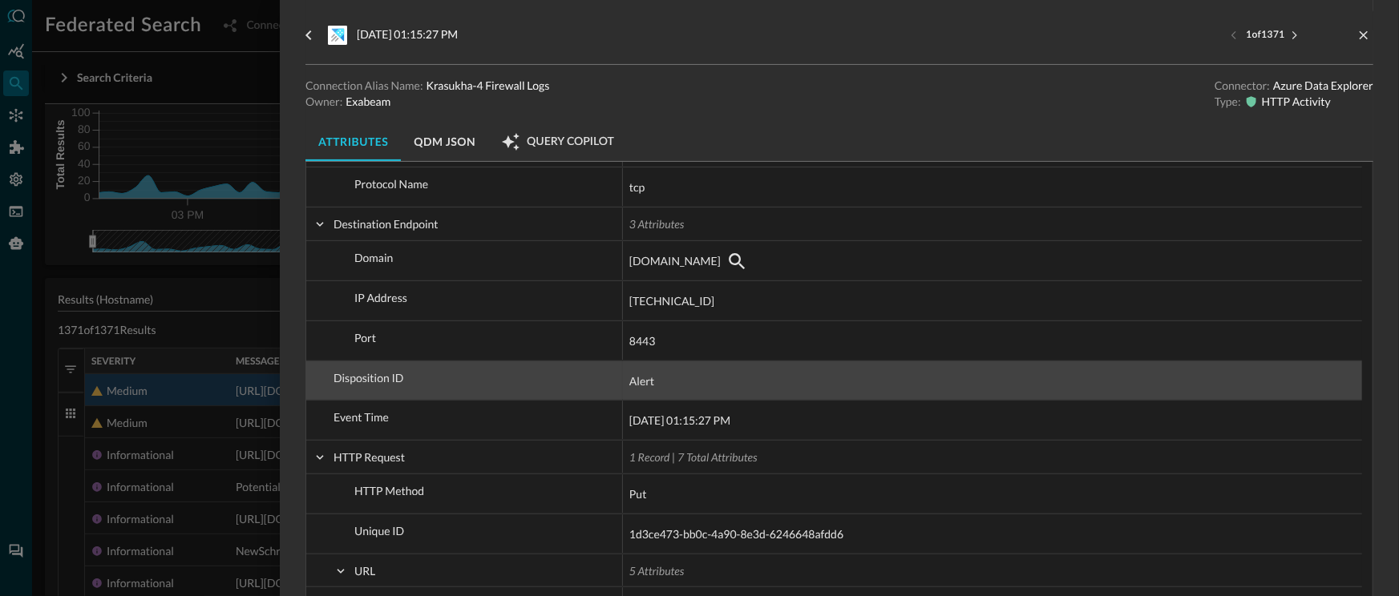
scroll to position [191, 0]
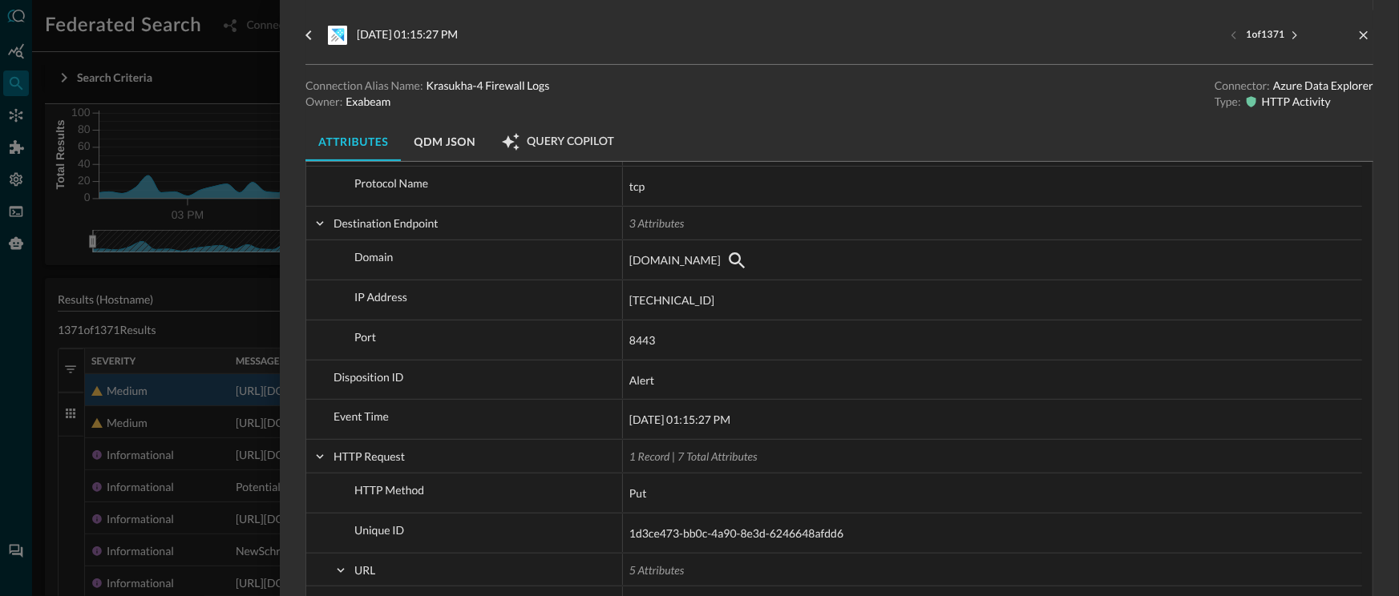
click at [234, 315] on div at bounding box center [699, 298] width 1399 height 596
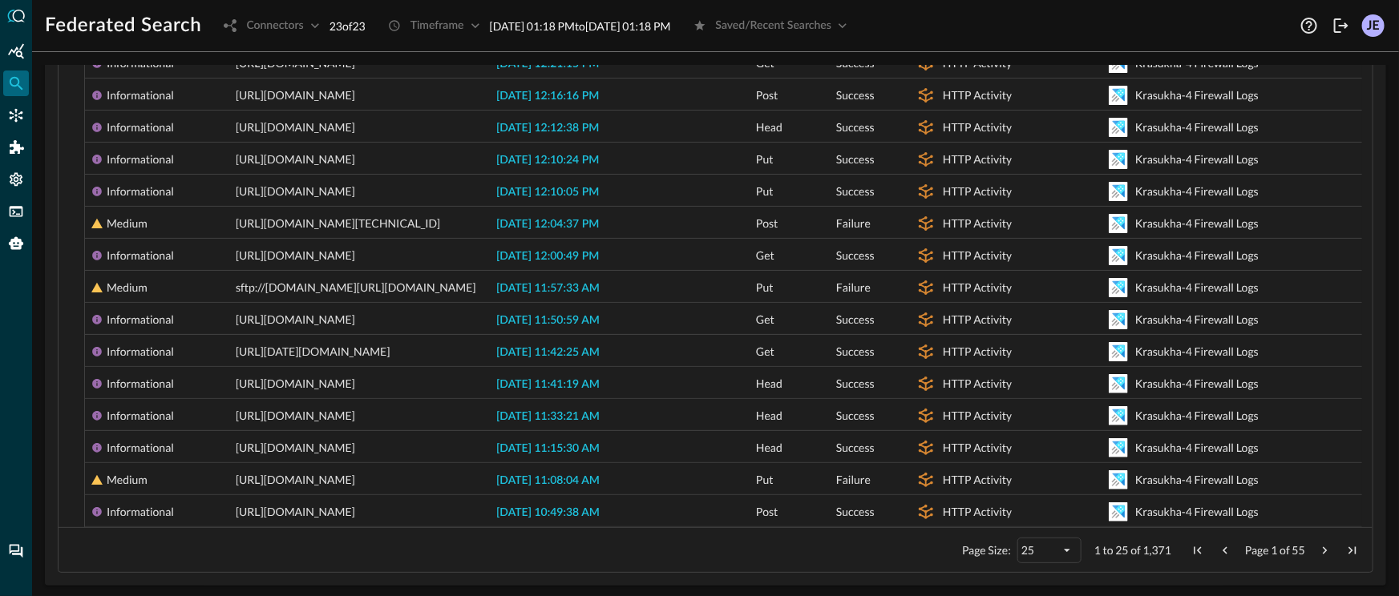
scroll to position [769, 0]
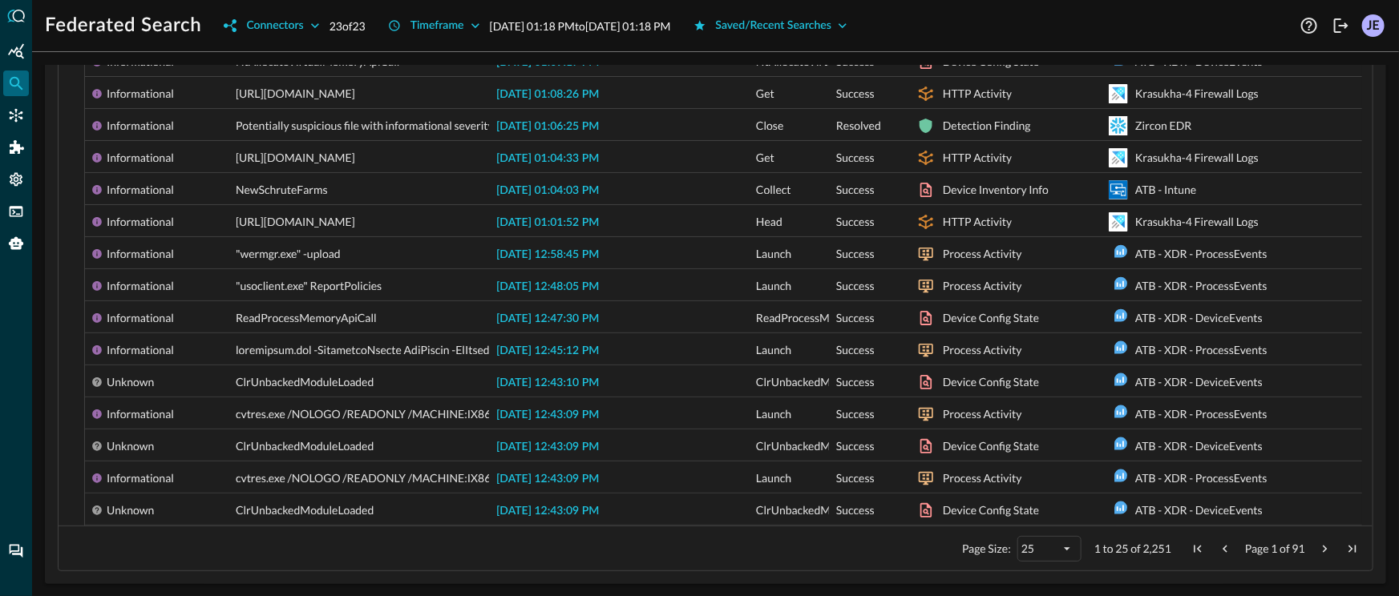
click at [1321, 547] on span "Next Page" at bounding box center [1325, 549] width 14 height 14
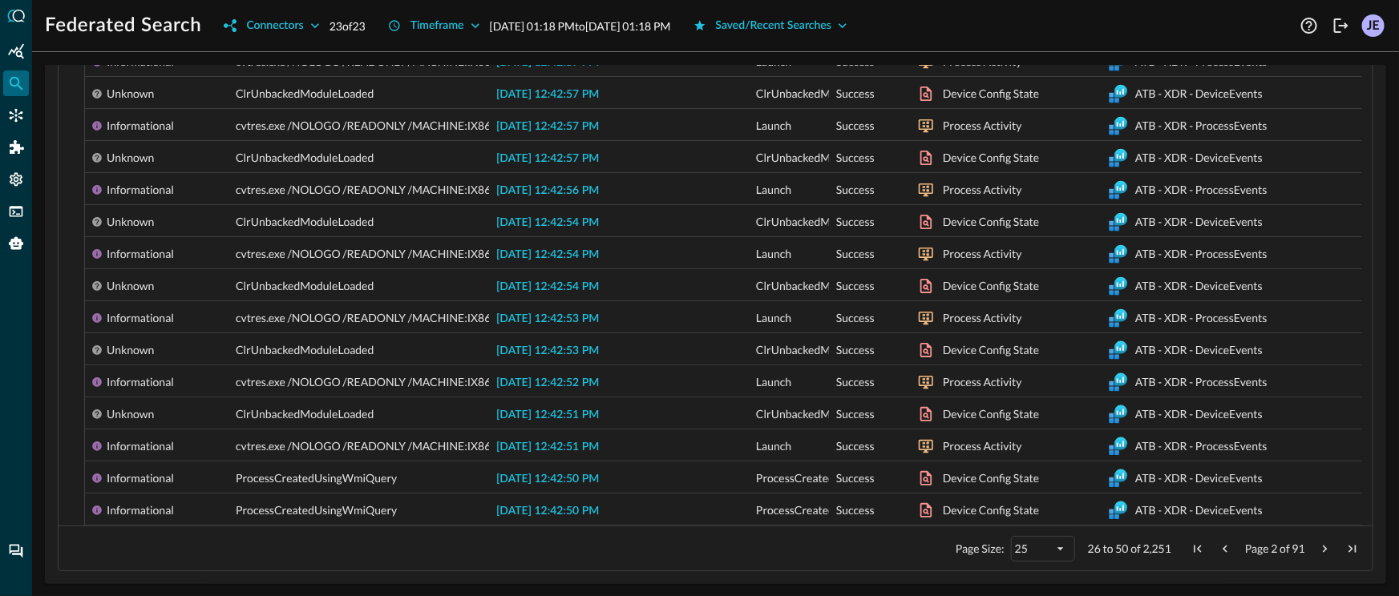
click at [1219, 549] on span "Previous Page" at bounding box center [1225, 549] width 14 height 14
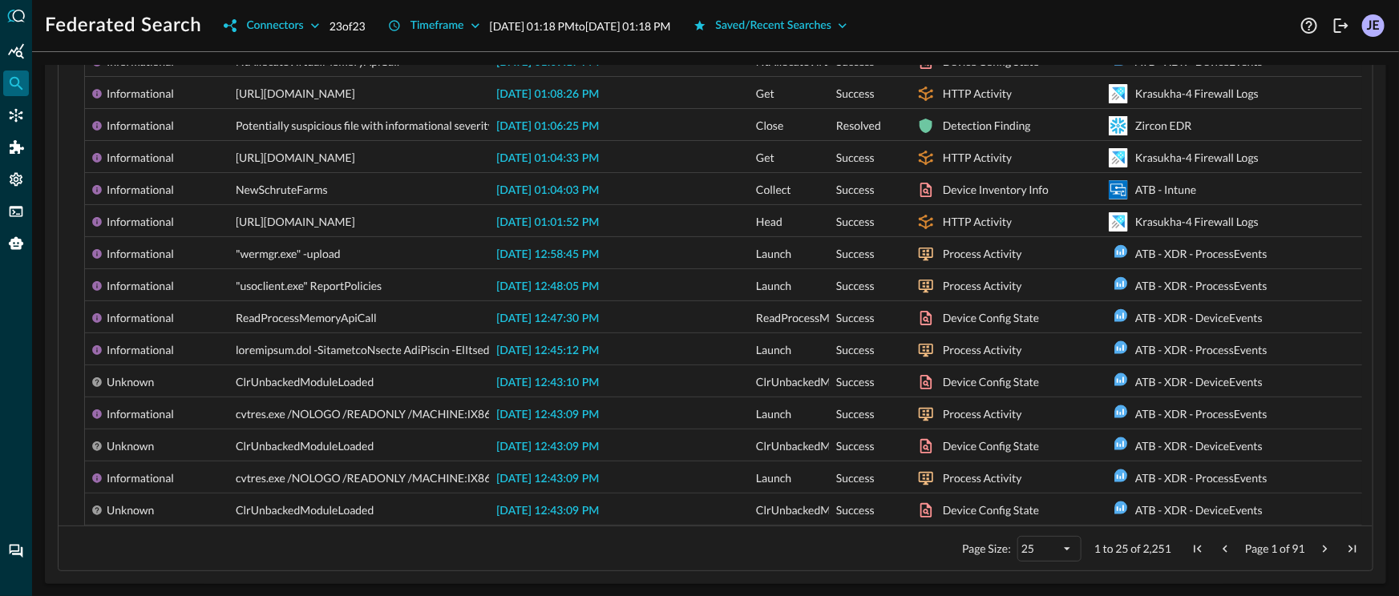
click at [1219, 549] on span "Previous Page" at bounding box center [1225, 549] width 14 height 14
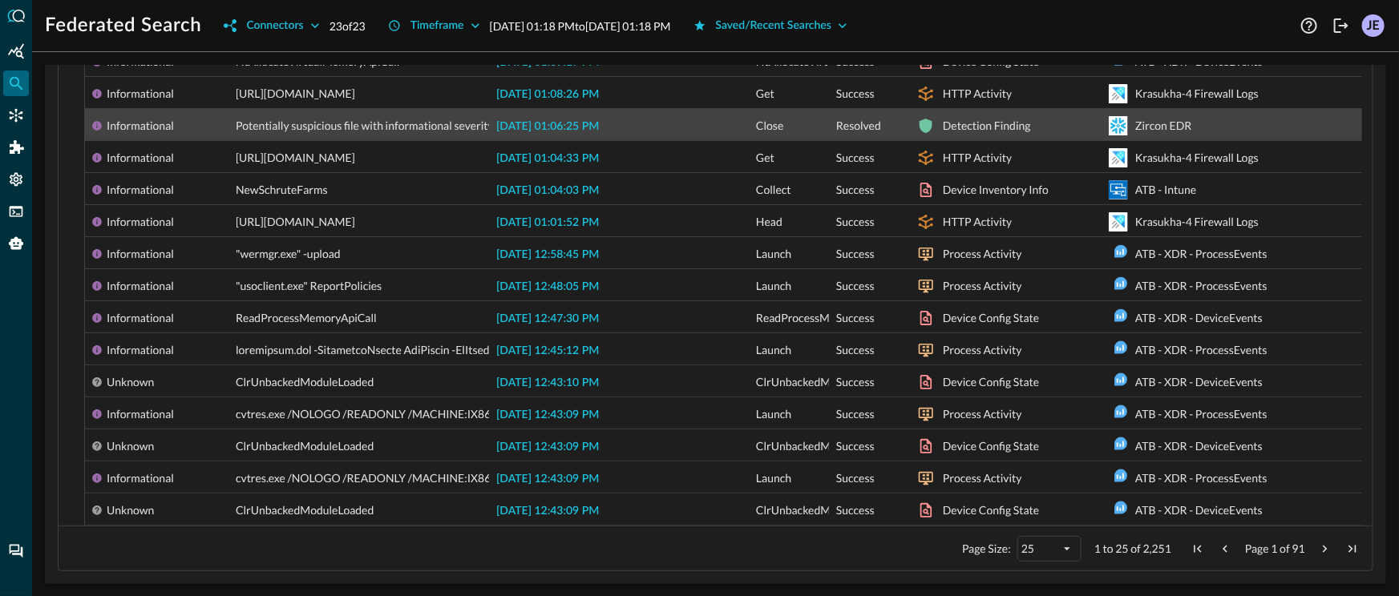
click at [539, 135] on div "[DATE] 01:06:25 PM" at bounding box center [620, 124] width 260 height 31
click at [552, 125] on span "[DATE] 01:06:25 PM" at bounding box center [547, 126] width 103 height 11
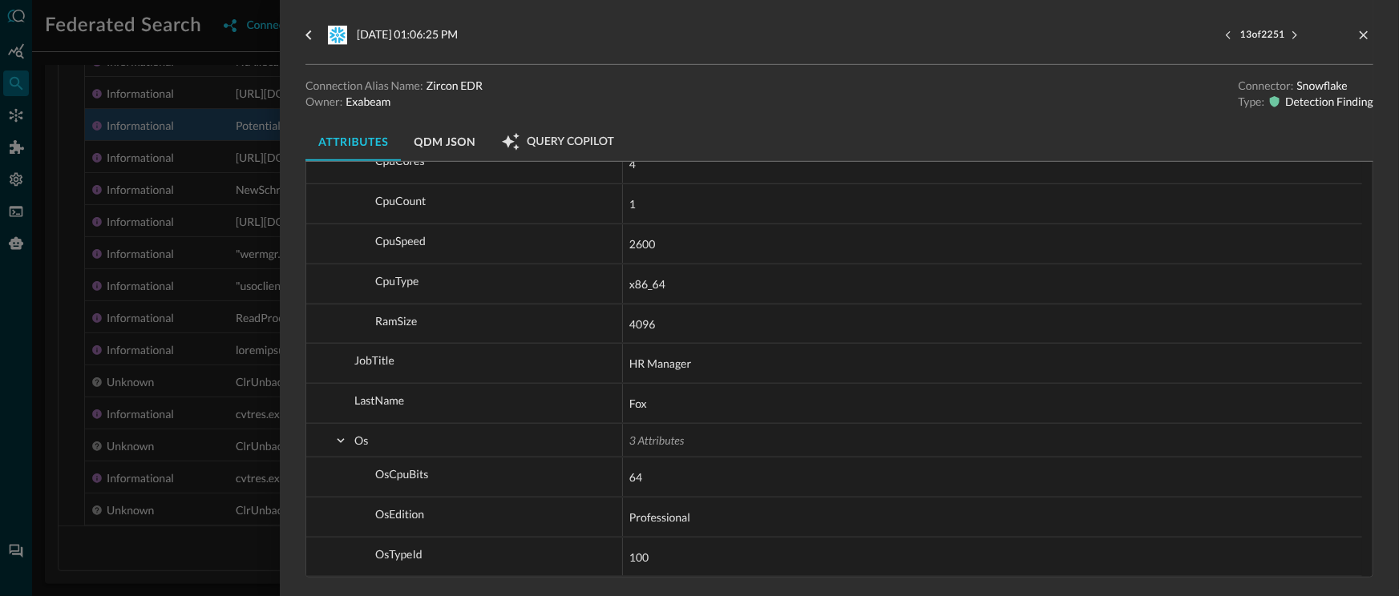
scroll to position [3500, 0]
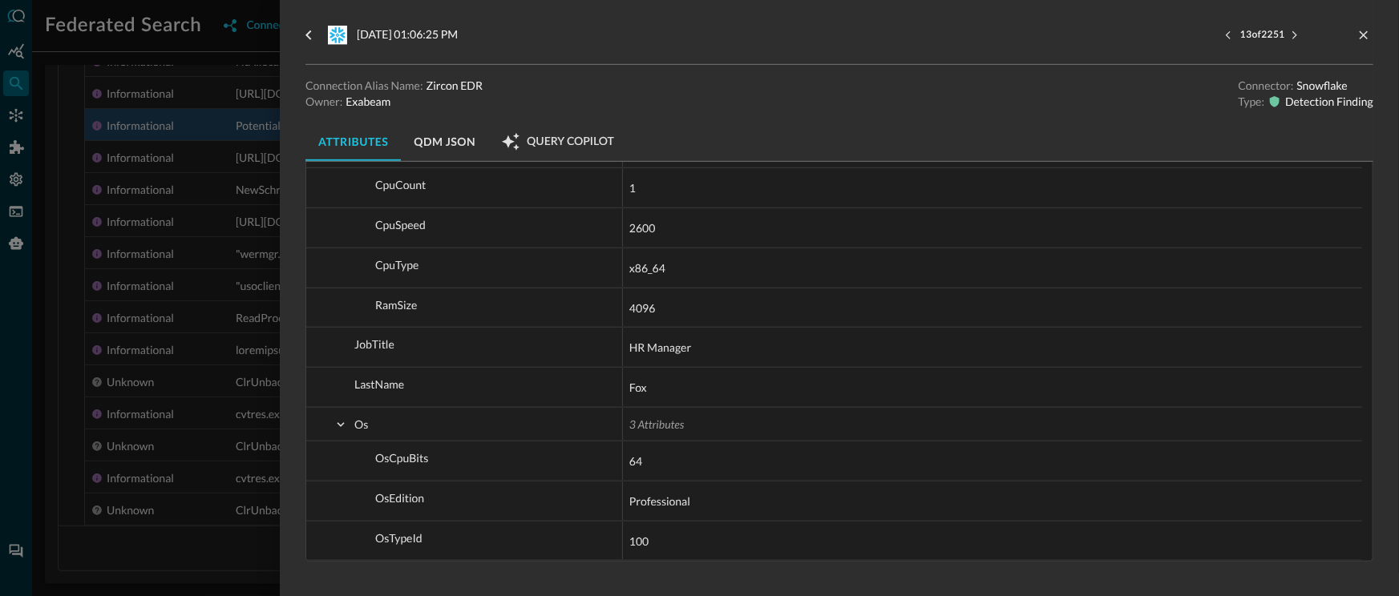
click at [153, 289] on div at bounding box center [699, 298] width 1399 height 596
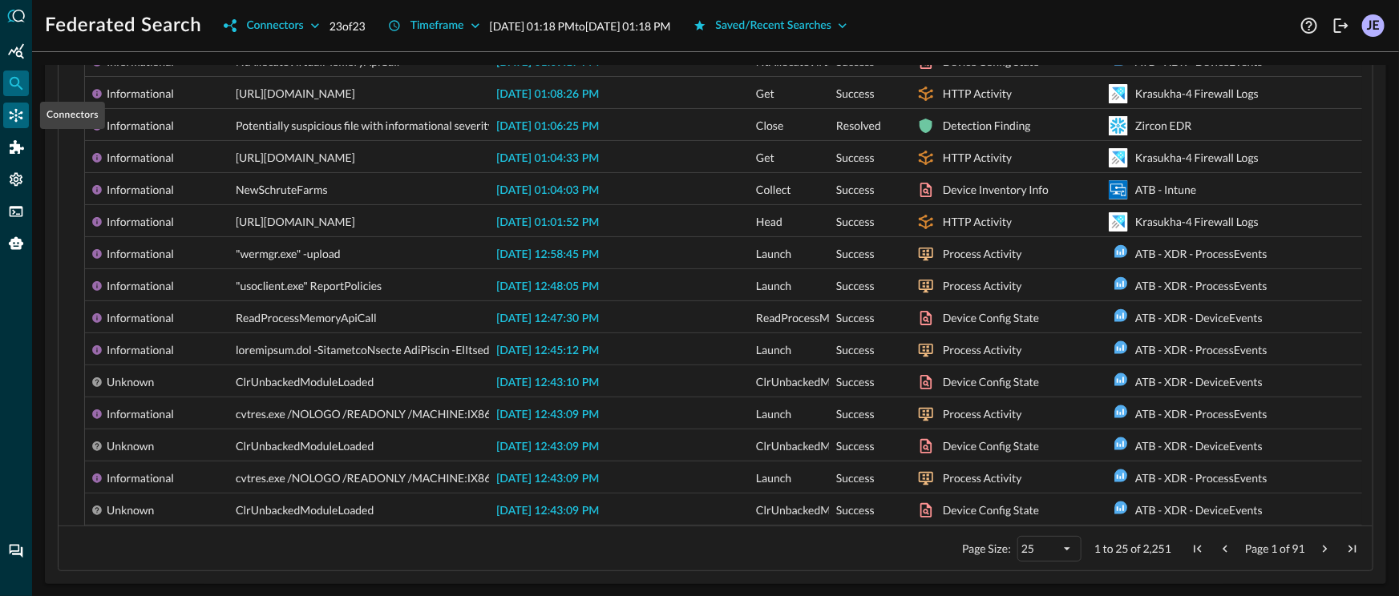
click at [14, 123] on div "Connectors" at bounding box center [16, 116] width 26 height 26
